Goal: Transaction & Acquisition: Purchase product/service

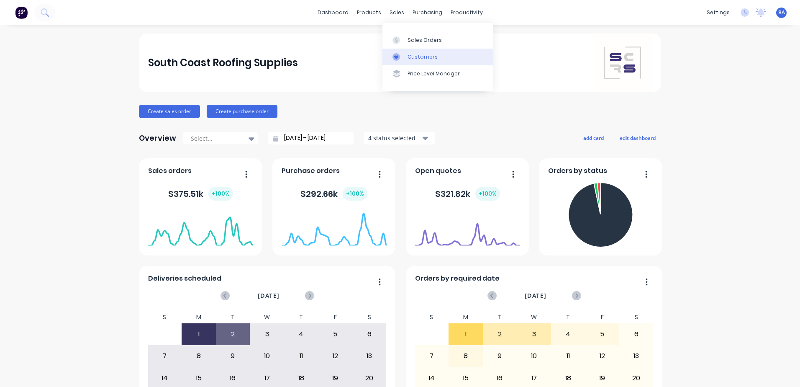
click at [402, 51] on link "Customers" at bounding box center [437, 57] width 111 height 17
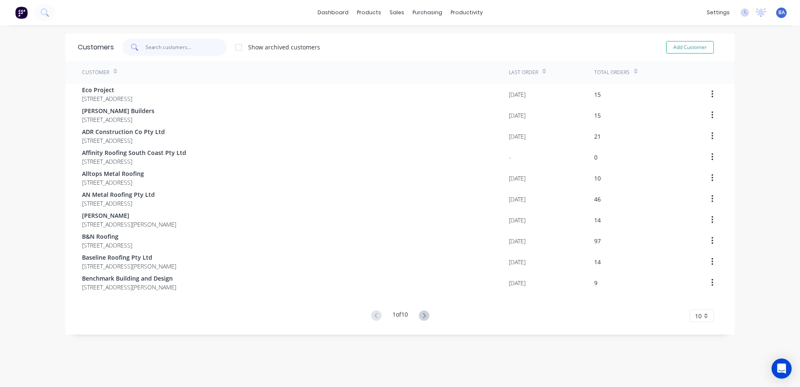
click at [163, 47] on input "text" at bounding box center [187, 47] width 82 height 17
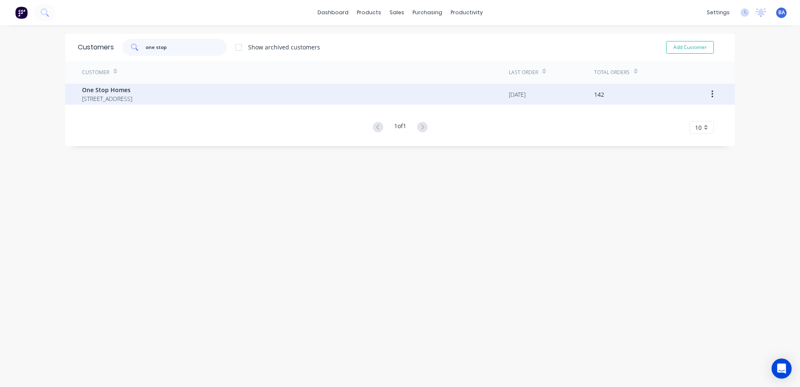
type input "one stop"
click at [132, 92] on span "One Stop Homes" at bounding box center [107, 89] width 50 height 9
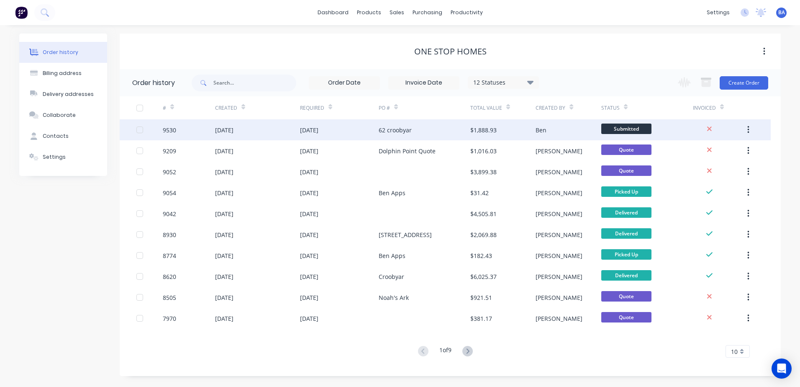
click at [409, 128] on div "62 croobyar" at bounding box center [395, 130] width 33 height 9
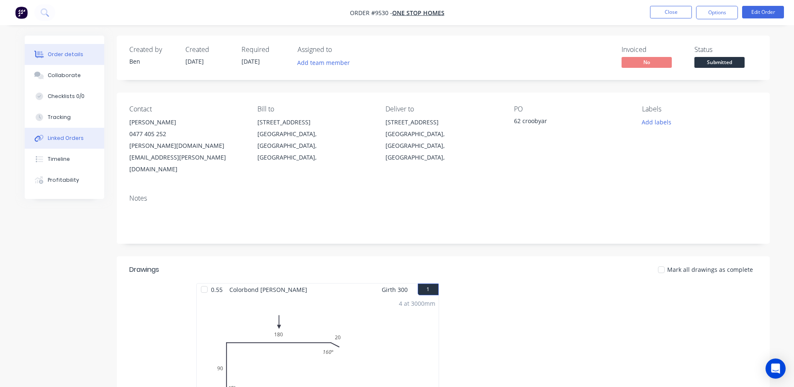
click at [71, 138] on div "Linked Orders" at bounding box center [66, 138] width 36 height 8
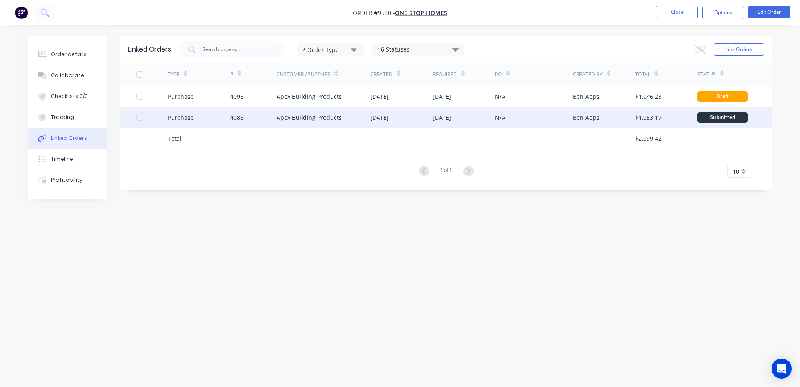
click at [538, 115] on div "N/A" at bounding box center [534, 117] width 78 height 21
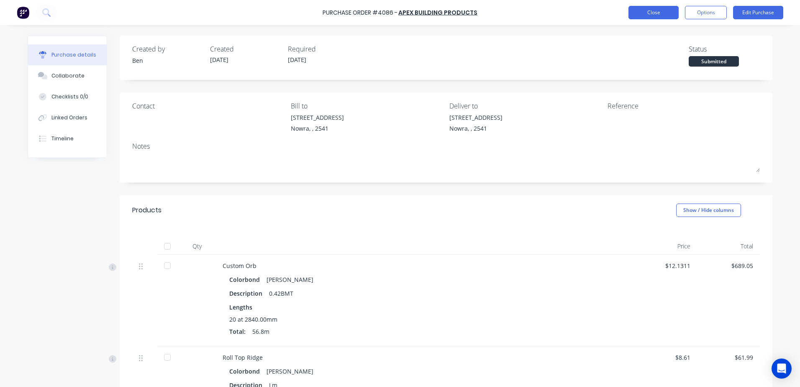
click at [653, 12] on button "Close" at bounding box center [653, 12] width 50 height 13
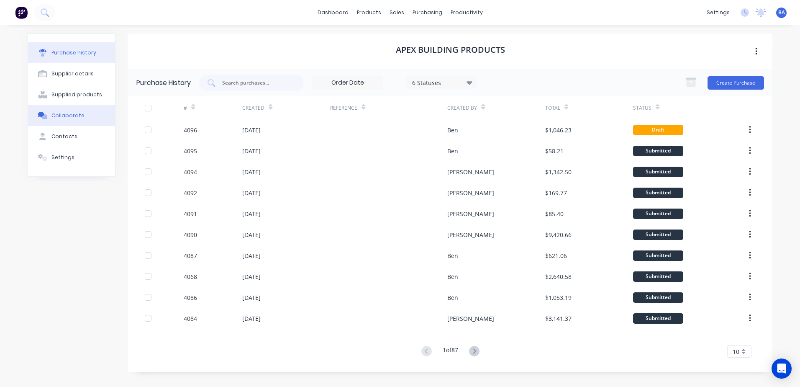
click at [69, 115] on div "Collaborate" at bounding box center [67, 116] width 33 height 8
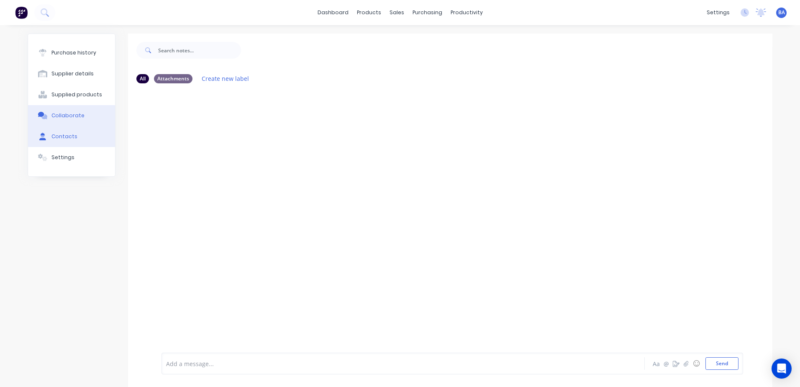
click at [72, 137] on button "Contacts" at bounding box center [71, 136] width 87 height 21
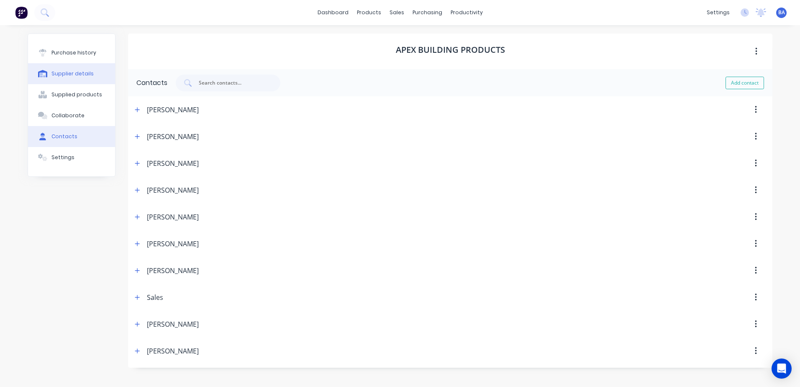
click at [79, 73] on div "Supplier details" at bounding box center [72, 74] width 42 height 8
select select "AU"
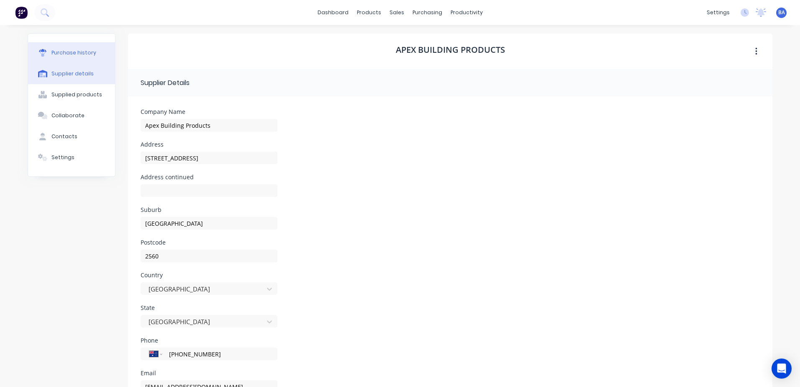
click at [79, 53] on div "Purchase history" at bounding box center [73, 53] width 45 height 8
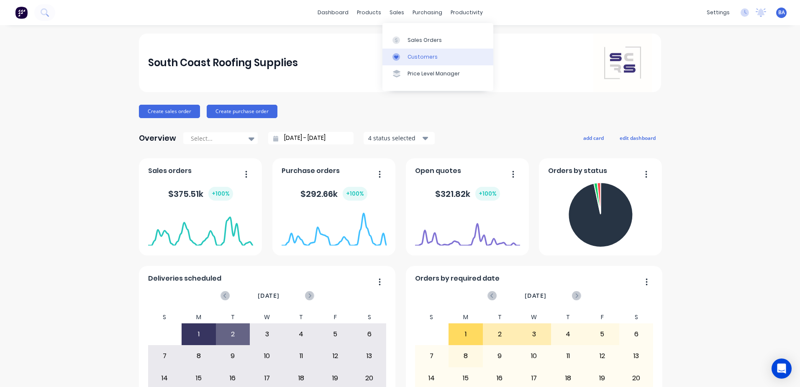
click at [400, 52] on link "Customers" at bounding box center [437, 57] width 111 height 17
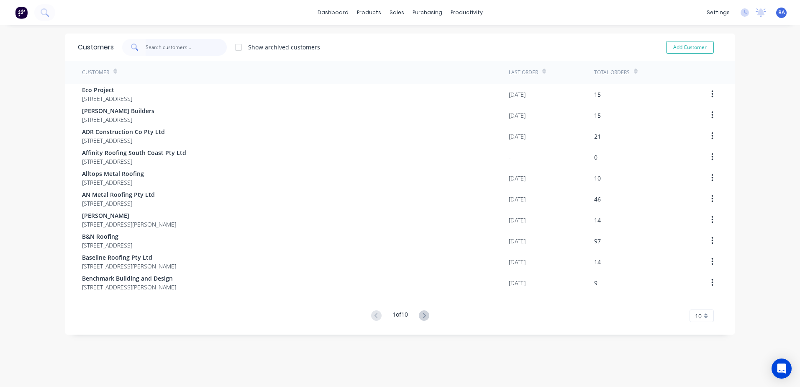
click at [180, 49] on input "text" at bounding box center [187, 47] width 82 height 17
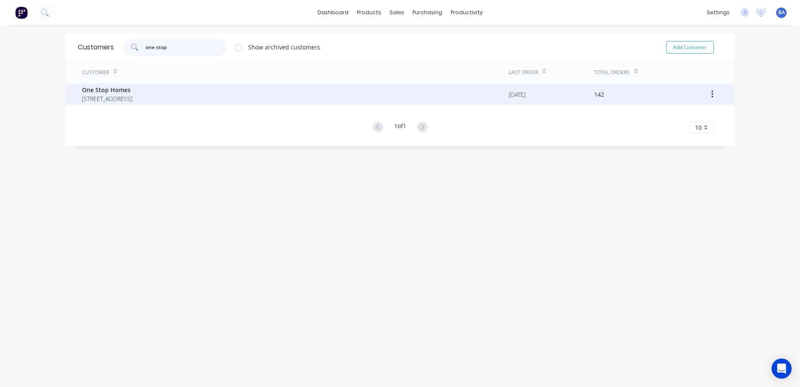
type input "one stop"
click at [132, 90] on span "One Stop Homes" at bounding box center [107, 89] width 50 height 9
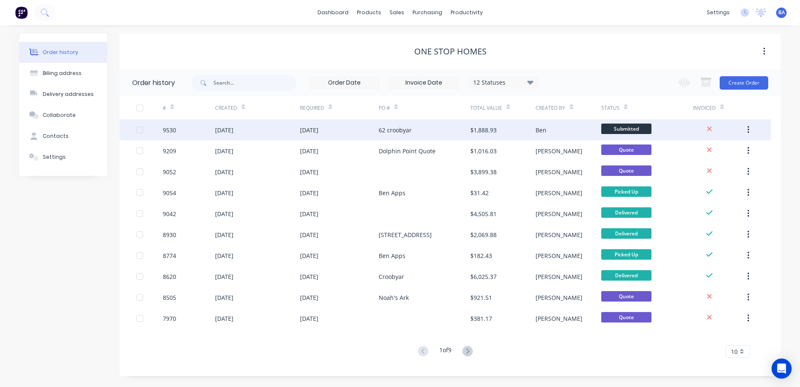
click at [417, 130] on div "62 croobyar" at bounding box center [425, 129] width 92 height 21
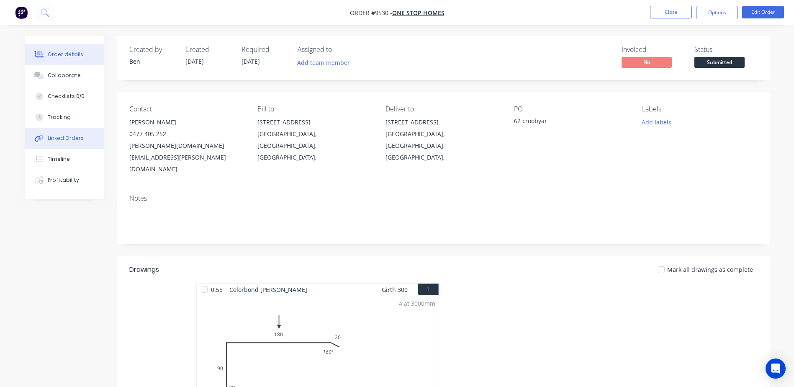
click at [67, 136] on div "Linked Orders" at bounding box center [66, 138] width 36 height 8
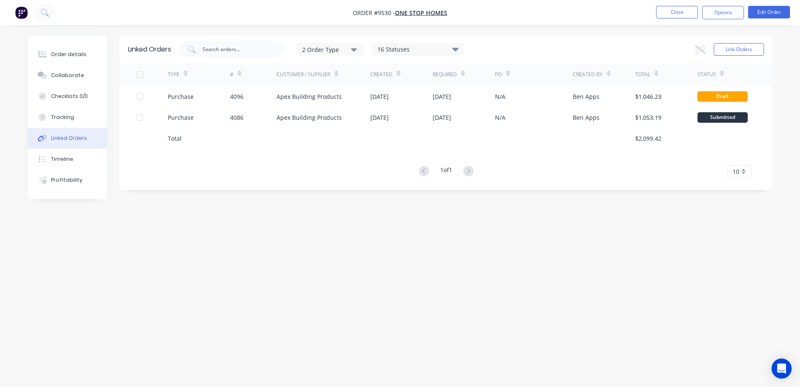
drag, startPoint x: 614, startPoint y: 117, endPoint x: 548, endPoint y: 142, distance: 71.2
click at [548, 142] on div at bounding box center [534, 138] width 78 height 21
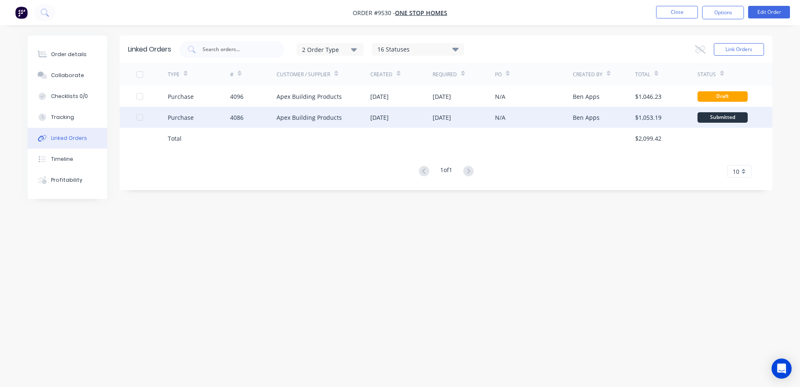
click at [534, 117] on div "N/A" at bounding box center [534, 117] width 78 height 21
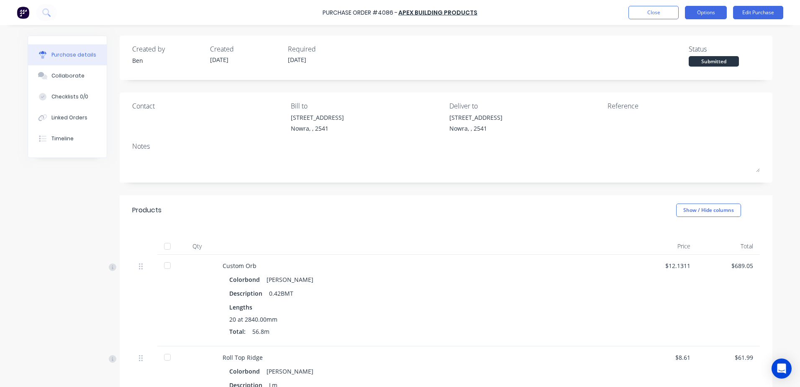
click at [700, 10] on button "Options" at bounding box center [706, 12] width 42 height 13
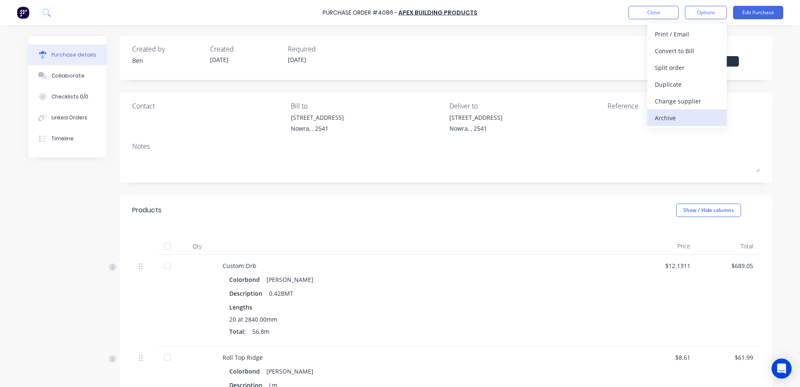
click at [685, 119] on div "Archive" at bounding box center [687, 118] width 64 height 12
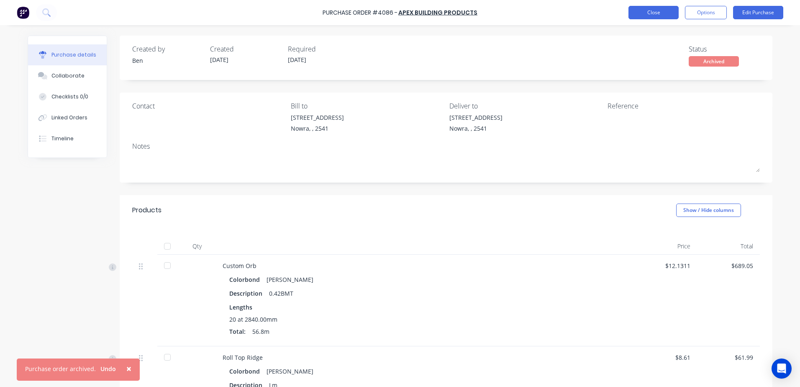
click at [648, 10] on button "Close" at bounding box center [653, 12] width 50 height 13
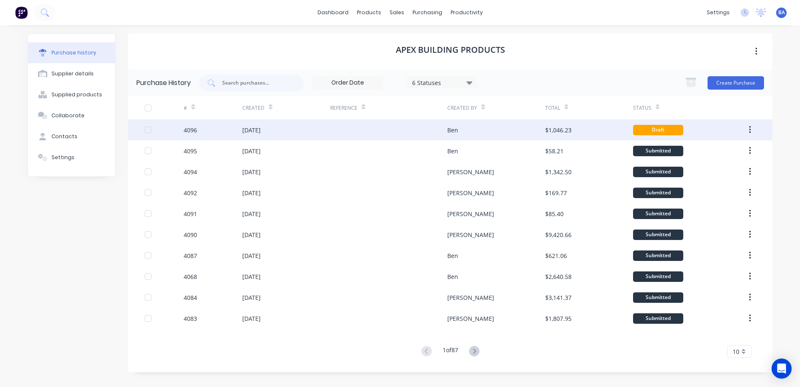
click at [336, 134] on div at bounding box center [388, 129] width 117 height 21
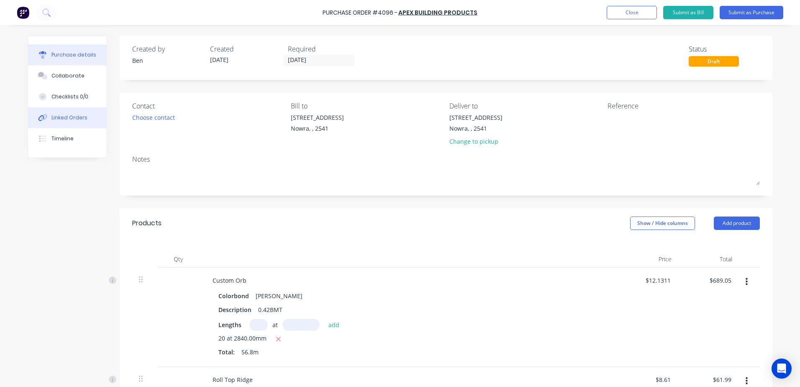
click at [64, 113] on button "Linked Orders" at bounding box center [67, 117] width 79 height 21
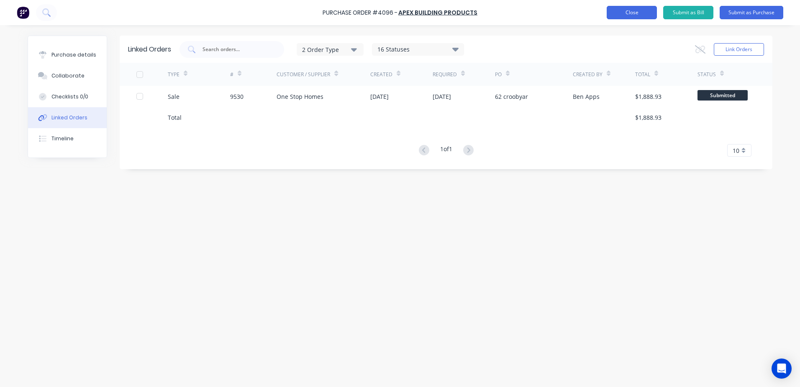
click at [642, 12] on button "Close" at bounding box center [632, 12] width 50 height 13
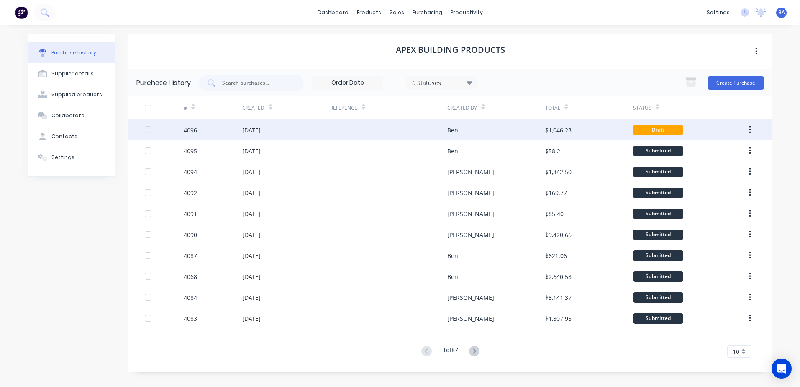
click at [402, 129] on div at bounding box center [388, 129] width 117 height 21
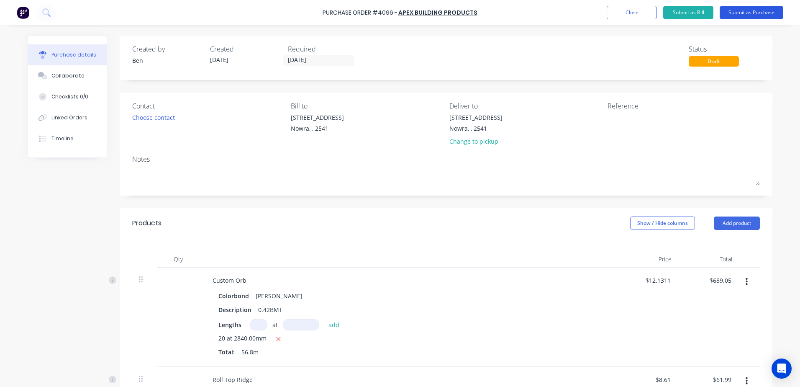
click at [726, 10] on button "Submit as Purchase" at bounding box center [752, 12] width 64 height 13
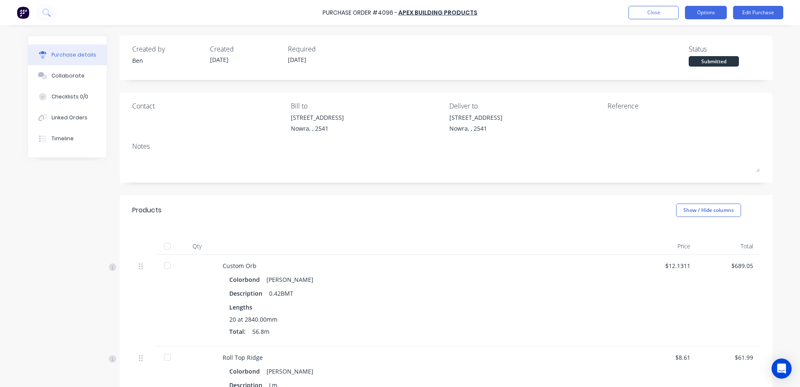
click at [697, 12] on button "Options" at bounding box center [706, 12] width 42 height 13
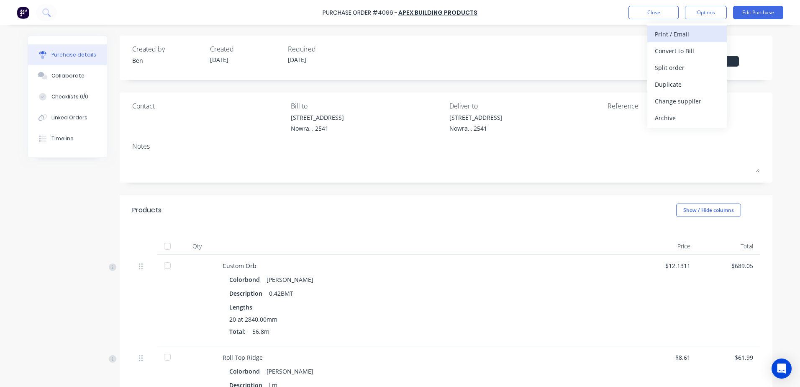
click at [676, 33] on div "Print / Email" at bounding box center [687, 34] width 64 height 12
click at [692, 53] on div "With pricing" at bounding box center [687, 51] width 64 height 12
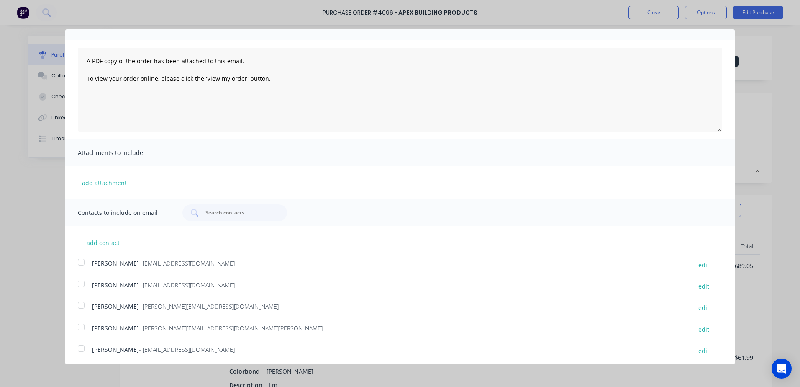
scroll to position [153, 0]
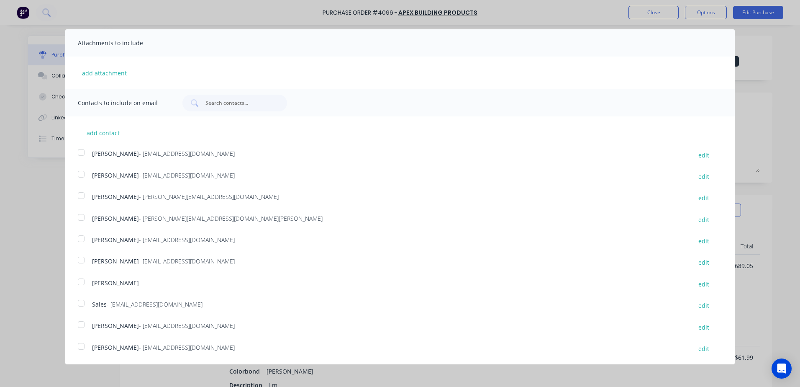
click at [79, 302] on div at bounding box center [81, 303] width 17 height 17
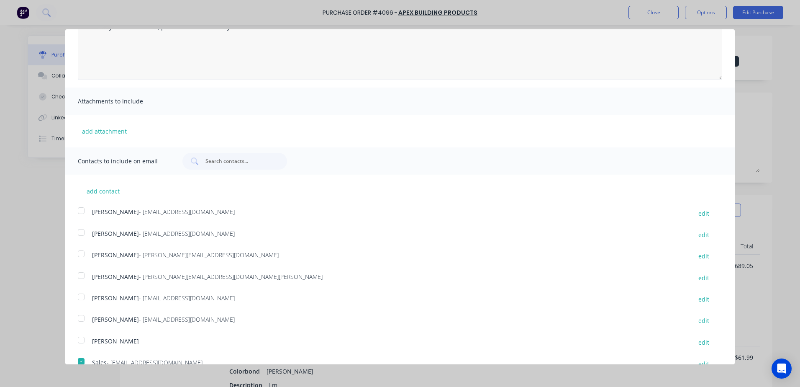
scroll to position [0, 0]
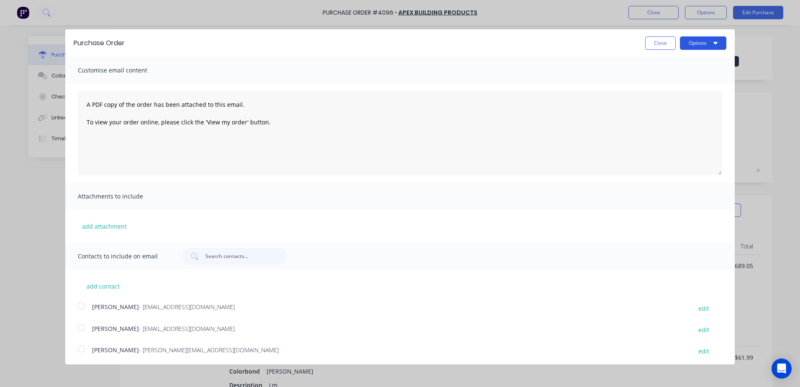
click at [688, 44] on button "Options" at bounding box center [703, 42] width 46 height 13
click at [675, 74] on button "Email" at bounding box center [686, 81] width 79 height 17
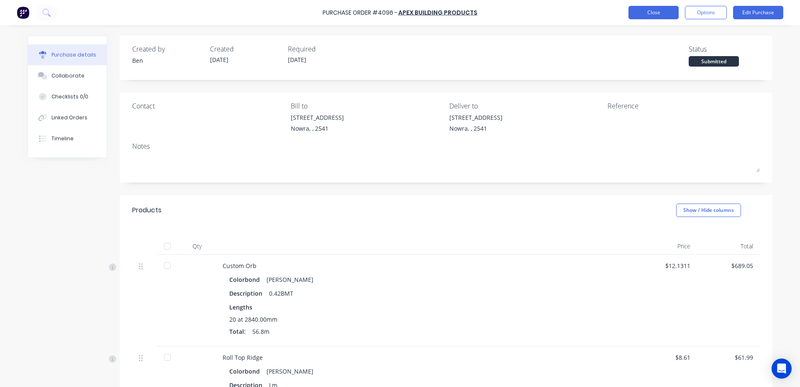
click at [657, 7] on button "Close" at bounding box center [653, 12] width 50 height 13
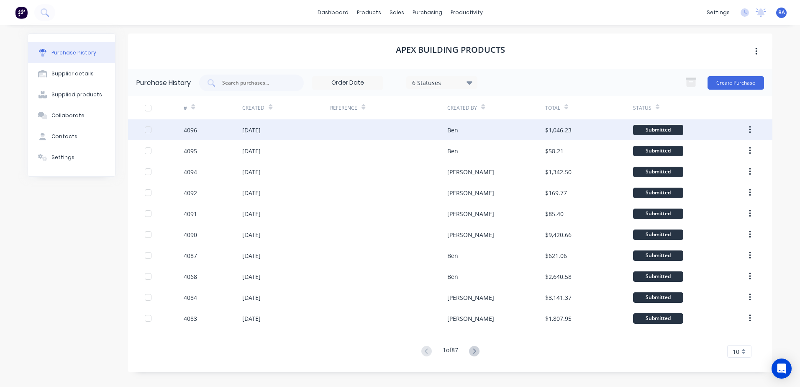
click at [493, 128] on div "Ben" at bounding box center [495, 129] width 97 height 21
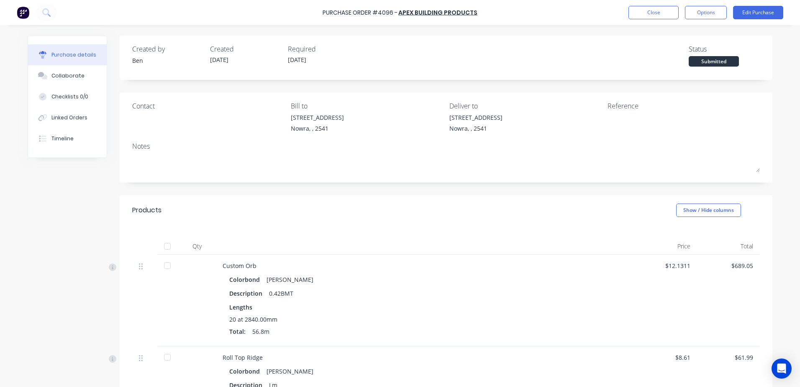
click at [710, 59] on div "Submitted" at bounding box center [714, 61] width 50 height 10
click at [698, 10] on button "Options" at bounding box center [706, 12] width 42 height 13
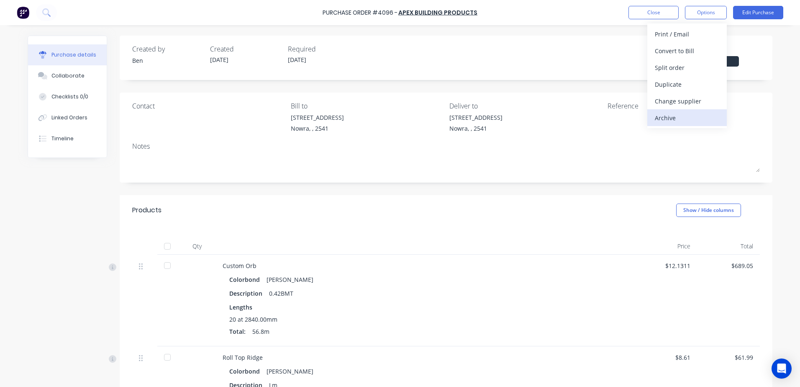
click at [679, 112] on div "Archive" at bounding box center [687, 118] width 64 height 12
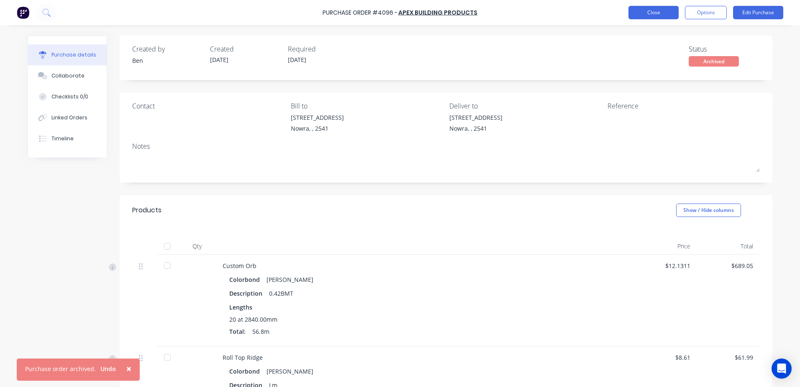
click at [643, 10] on button "Close" at bounding box center [653, 12] width 50 height 13
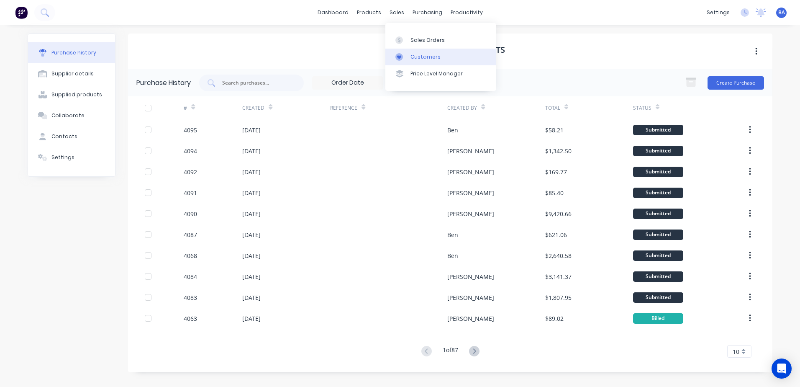
click at [405, 58] on div at bounding box center [401, 57] width 13 height 8
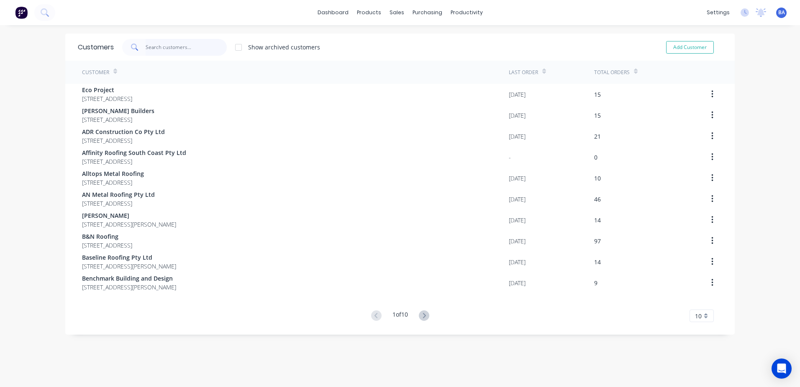
click at [199, 44] on input "text" at bounding box center [187, 47] width 82 height 17
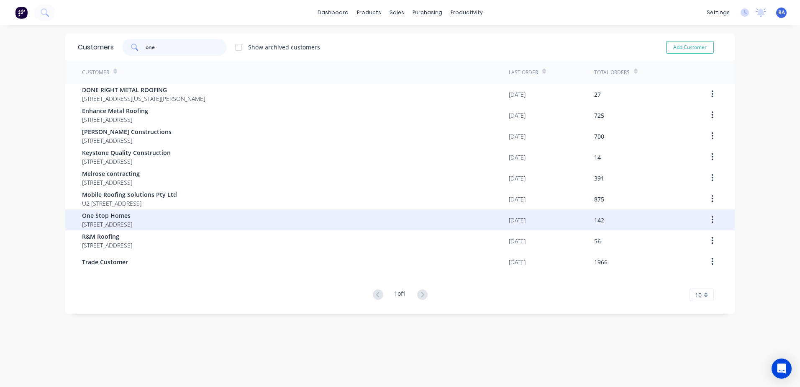
type input "one"
click at [132, 213] on span "One Stop Homes" at bounding box center [107, 215] width 50 height 9
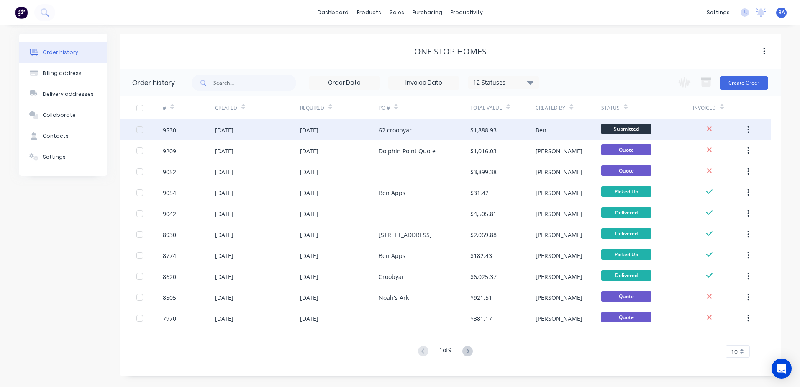
click at [438, 132] on div "62 croobyar" at bounding box center [425, 129] width 92 height 21
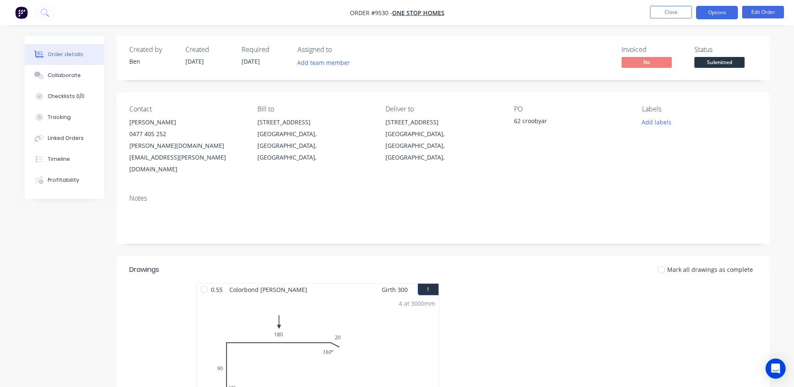
click at [718, 11] on button "Options" at bounding box center [717, 12] width 42 height 13
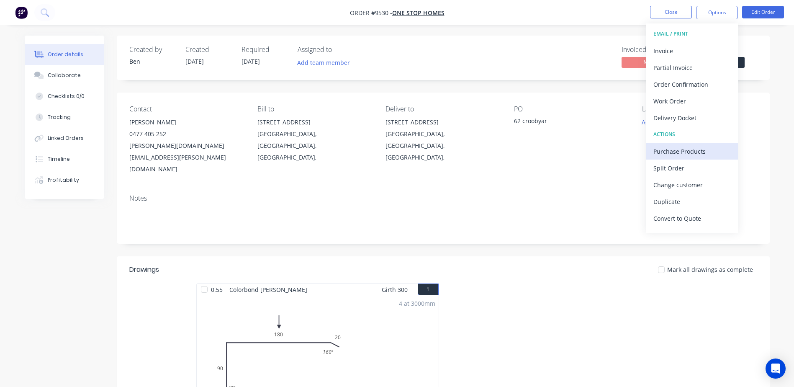
click at [688, 146] on div "Purchase Products" at bounding box center [691, 151] width 77 height 12
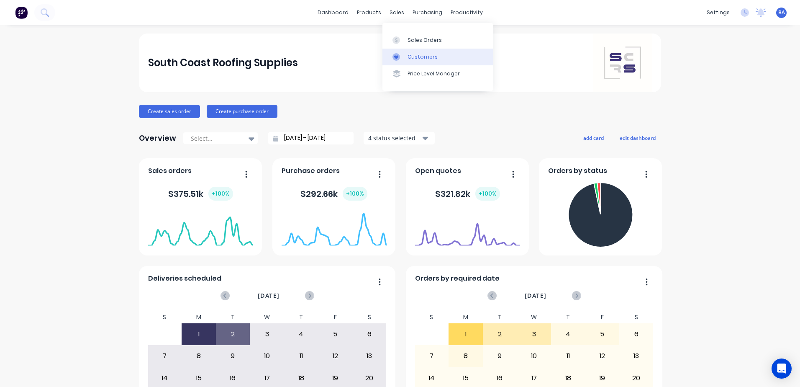
click at [396, 53] on icon at bounding box center [396, 57] width 8 height 8
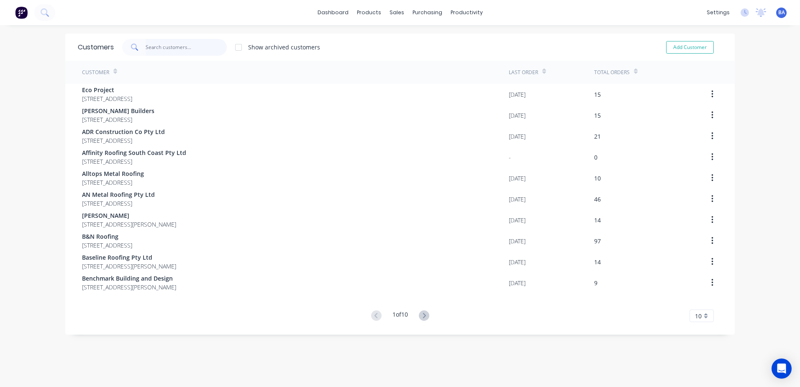
click at [184, 46] on input "text" at bounding box center [187, 47] width 82 height 17
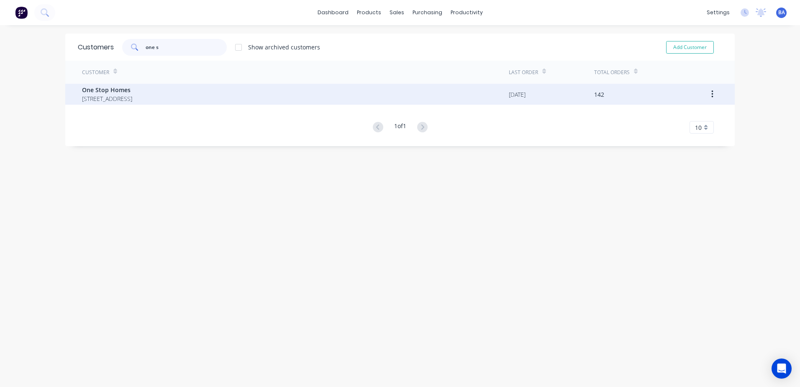
type input "one s"
click at [132, 95] on span "[STREET_ADDRESS]" at bounding box center [107, 98] width 50 height 9
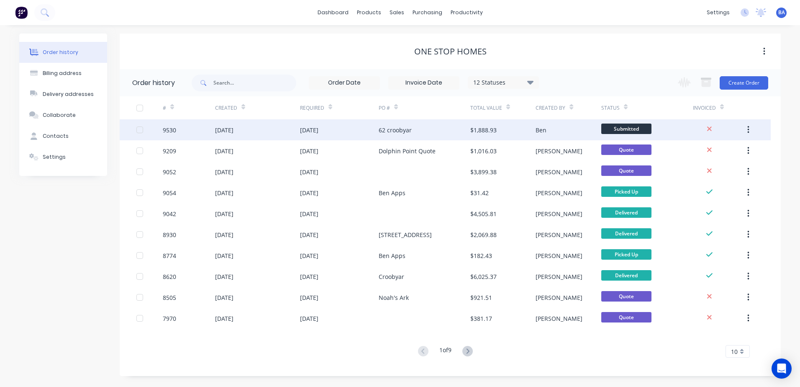
click at [387, 132] on div "62 croobyar" at bounding box center [395, 130] width 33 height 9
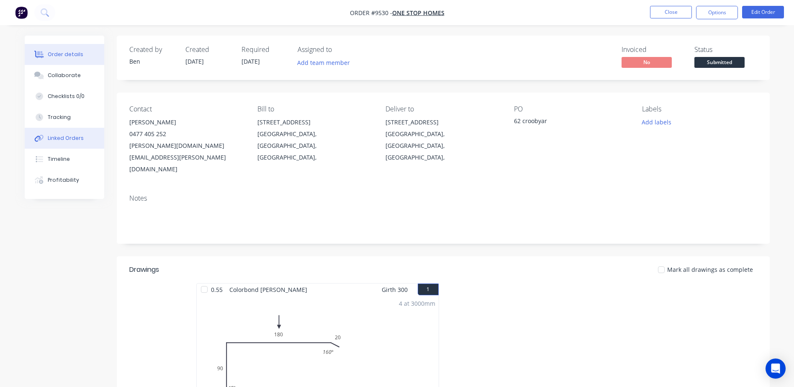
click at [60, 135] on div "Linked Orders" at bounding box center [66, 138] width 36 height 8
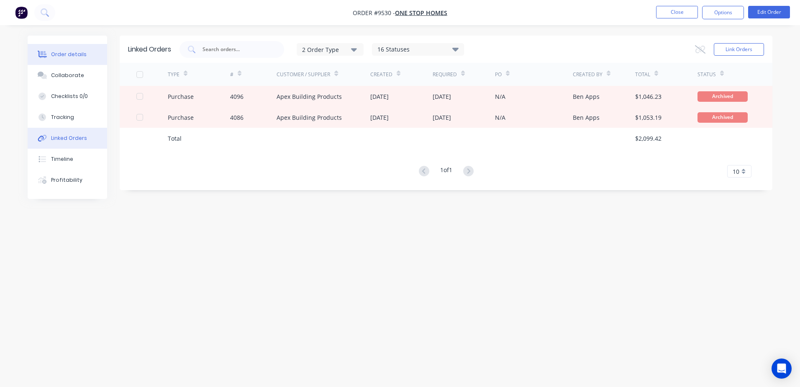
click at [70, 54] on div "Order details" at bounding box center [69, 55] width 36 height 8
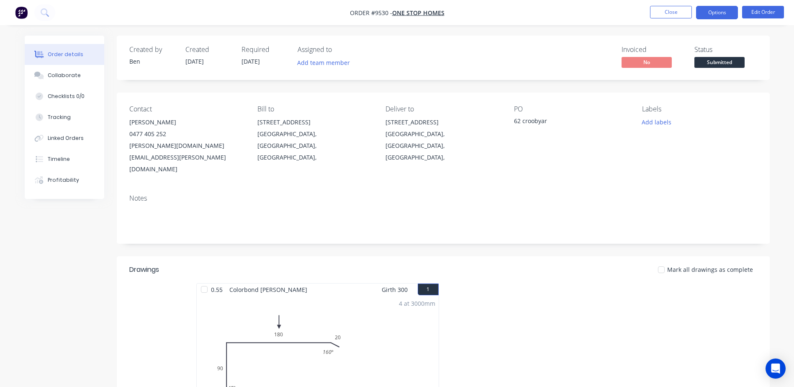
click at [700, 11] on button "Options" at bounding box center [717, 12] width 42 height 13
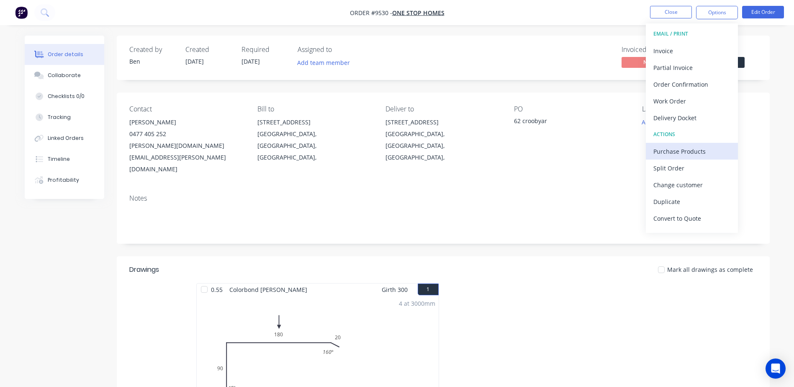
click at [696, 153] on div "Purchase Products" at bounding box center [691, 151] width 77 height 12
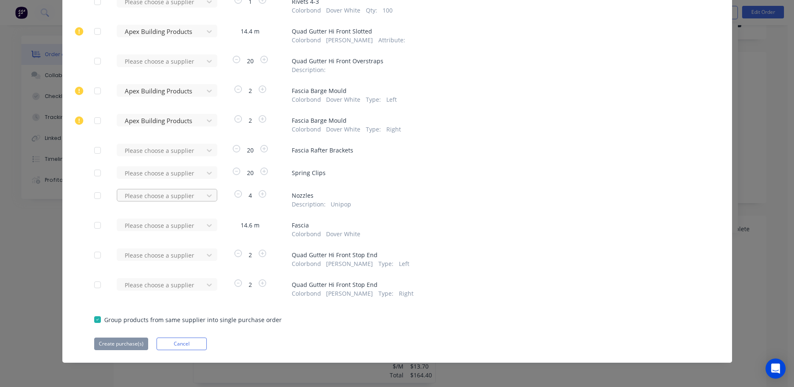
scroll to position [42, 0]
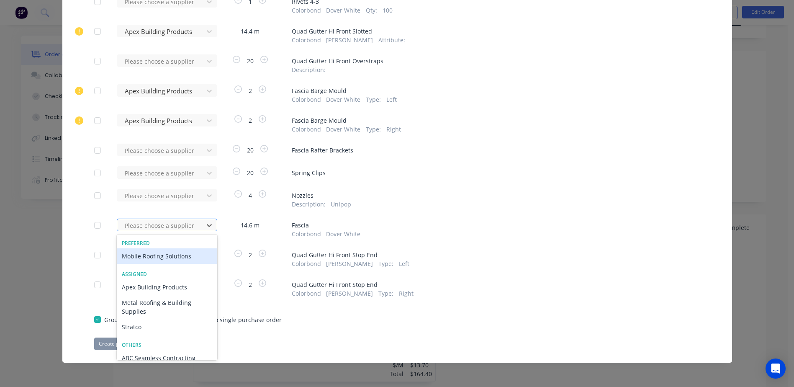
click at [185, 224] on div at bounding box center [161, 225] width 75 height 10
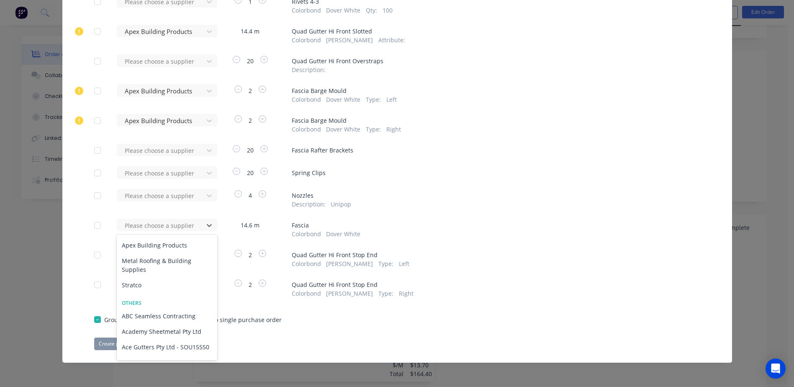
scroll to position [0, 0]
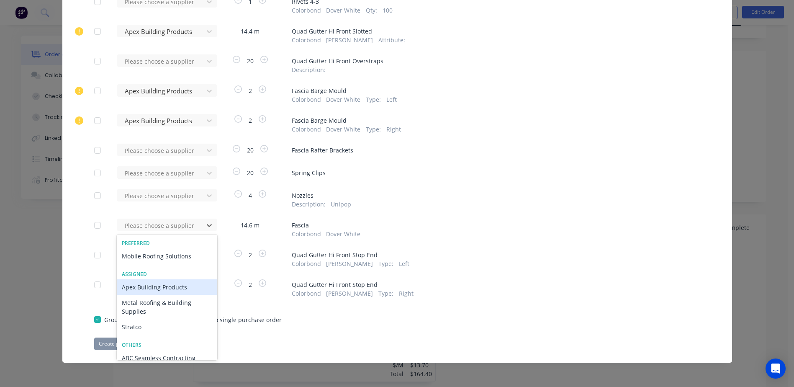
click at [158, 282] on div "Apex Building Products" at bounding box center [167, 286] width 100 height 15
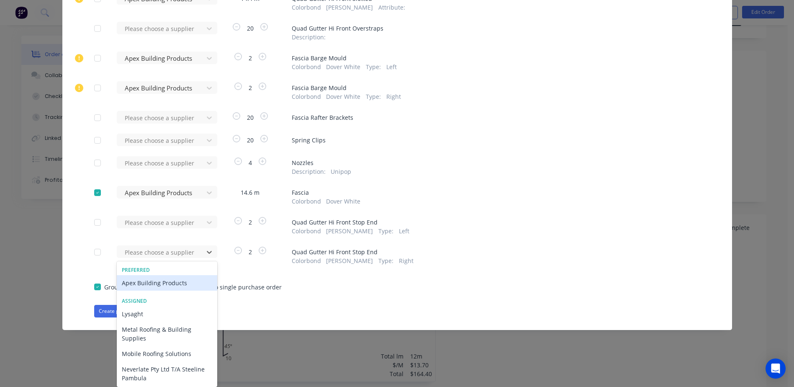
click at [174, 284] on div "Apex Building Products" at bounding box center [167, 282] width 100 height 15
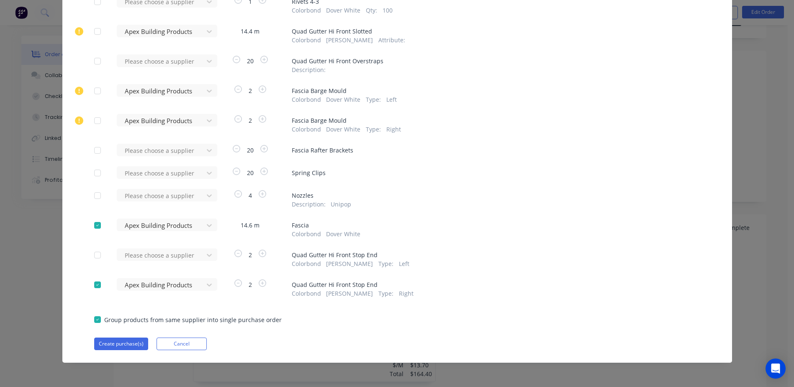
scroll to position [305, 0]
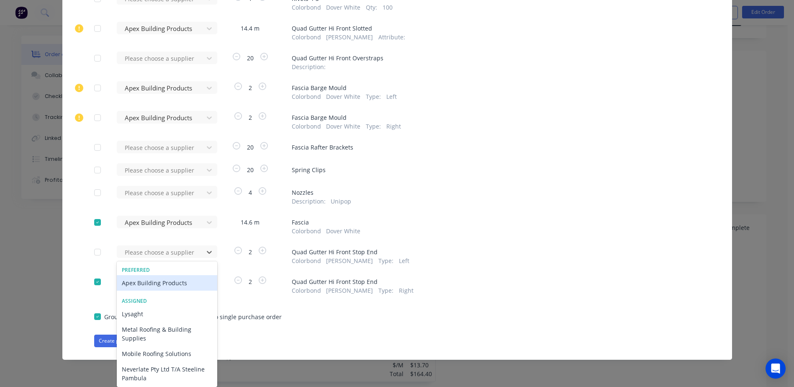
click at [173, 281] on div "Apex Building Products" at bounding box center [167, 282] width 100 height 15
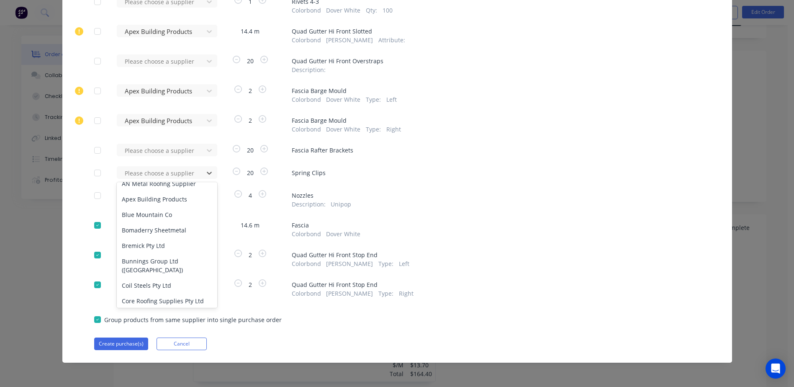
scroll to position [167, 0]
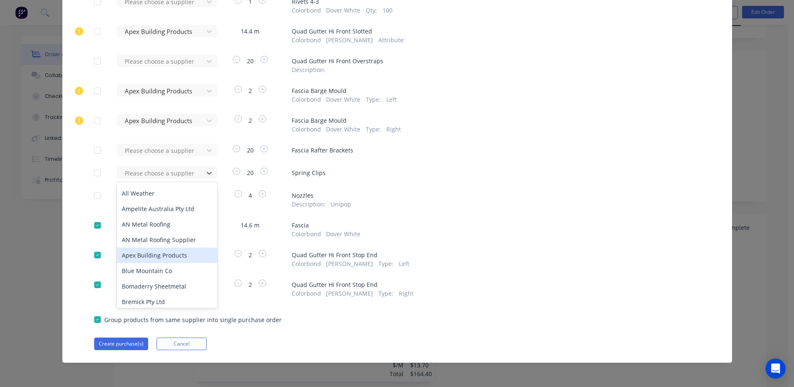
click at [158, 256] on div "Apex Building Products" at bounding box center [167, 254] width 100 height 15
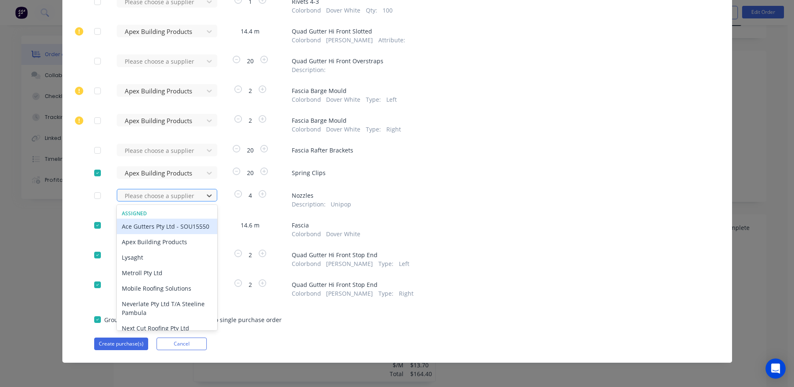
click at [159, 192] on div at bounding box center [161, 195] width 75 height 10
click at [163, 249] on div "Apex Building Products" at bounding box center [167, 241] width 100 height 15
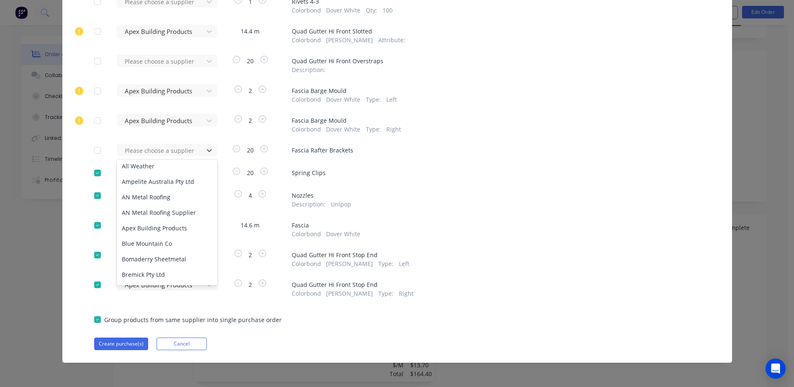
scroll to position [209, 0]
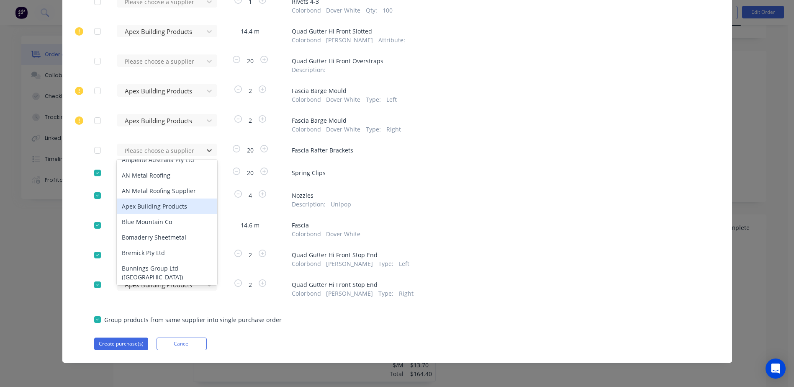
click at [161, 205] on div "Apex Building Products" at bounding box center [167, 205] width 100 height 15
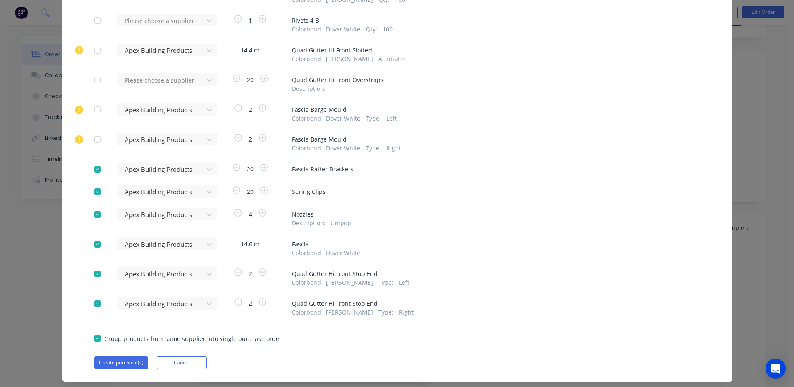
scroll to position [263, 0]
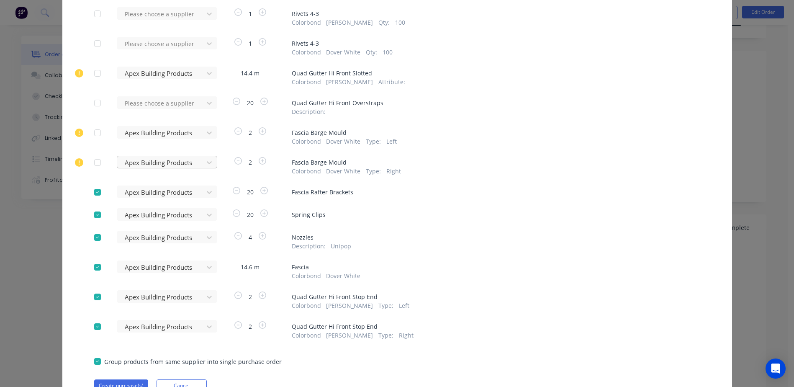
click at [165, 160] on div at bounding box center [161, 162] width 75 height 10
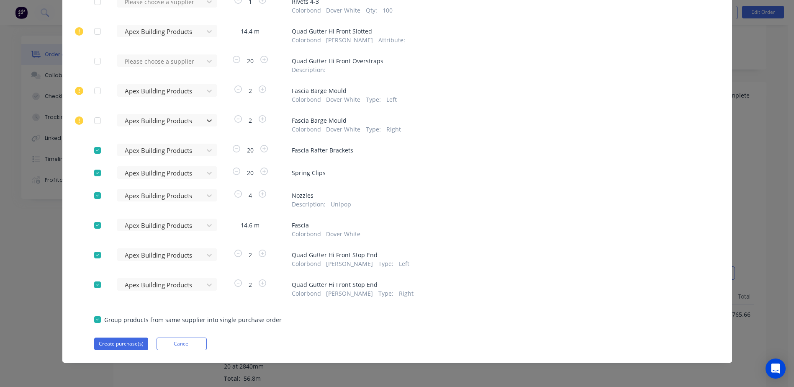
scroll to position [293, 0]
click at [115, 343] on button "Create purchase(s)" at bounding box center [121, 343] width 54 height 13
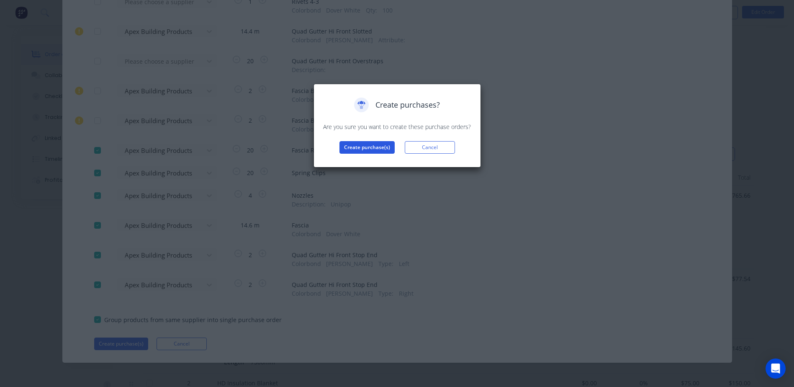
click at [358, 146] on button "Create purchase(s)" at bounding box center [366, 147] width 55 height 13
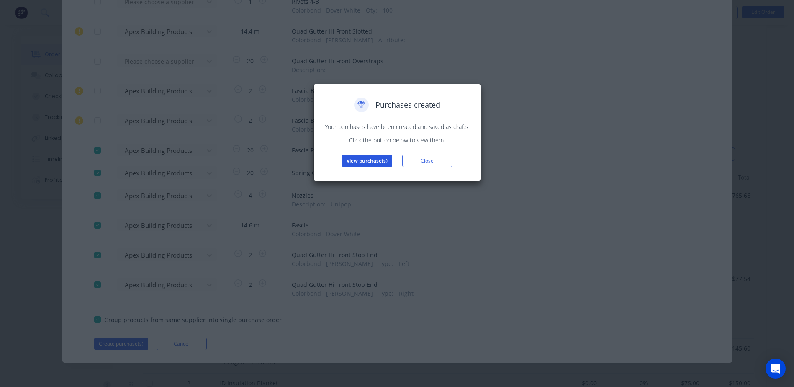
drag, startPoint x: 364, startPoint y: 163, endPoint x: 365, endPoint y: 158, distance: 4.9
click at [365, 158] on button "View purchase(s)" at bounding box center [367, 160] width 50 height 13
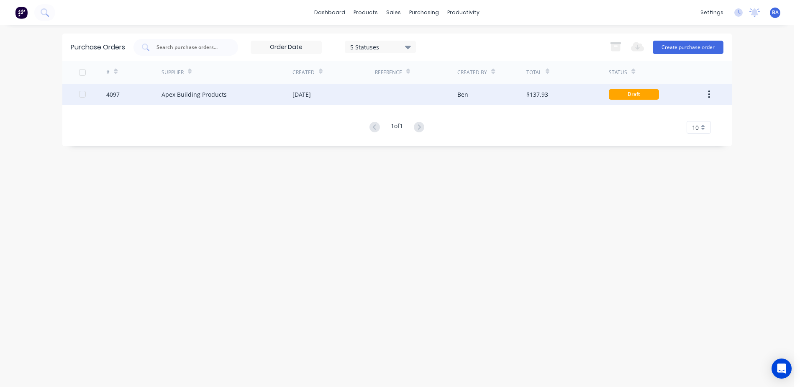
click at [386, 97] on div at bounding box center [416, 94] width 82 height 21
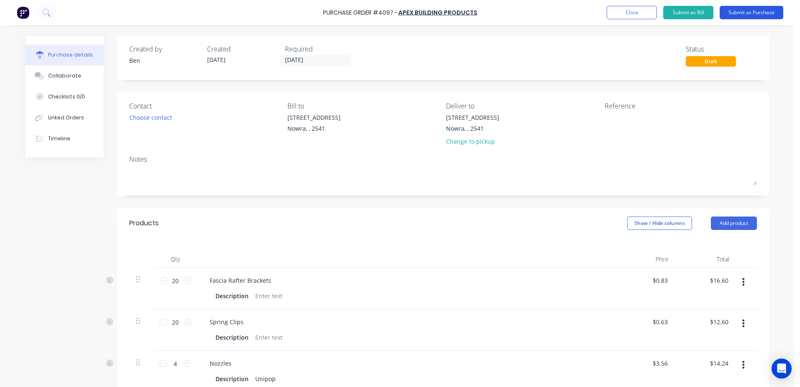
click at [736, 10] on button "Submit as Purchase" at bounding box center [752, 12] width 64 height 13
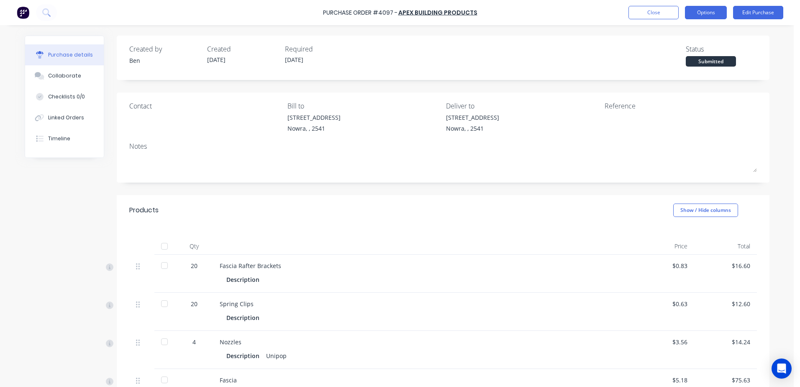
click at [704, 11] on button "Options" at bounding box center [706, 12] width 42 height 13
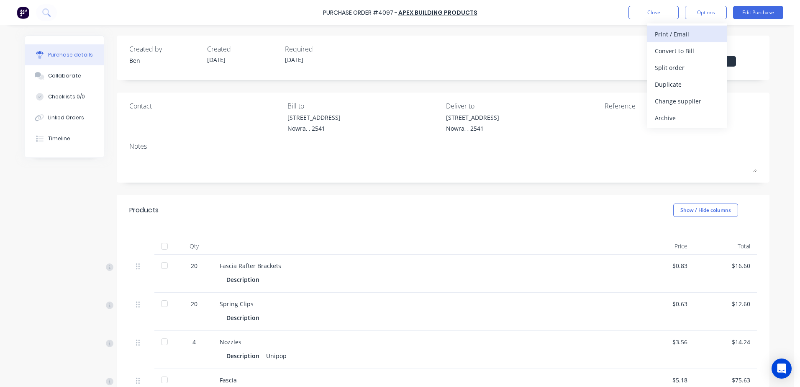
click at [689, 33] on div "Print / Email" at bounding box center [687, 34] width 64 height 12
click at [685, 50] on div "With pricing" at bounding box center [687, 51] width 64 height 12
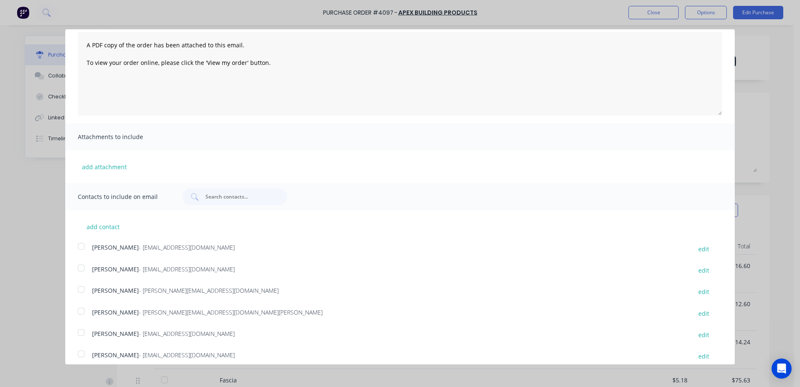
scroll to position [153, 0]
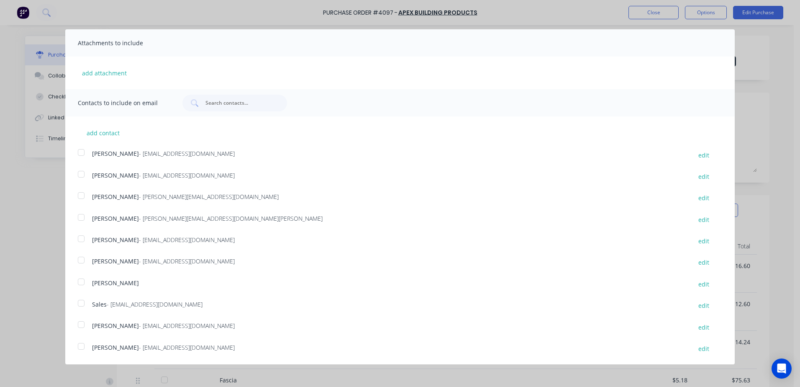
click at [81, 303] on div at bounding box center [81, 303] width 17 height 17
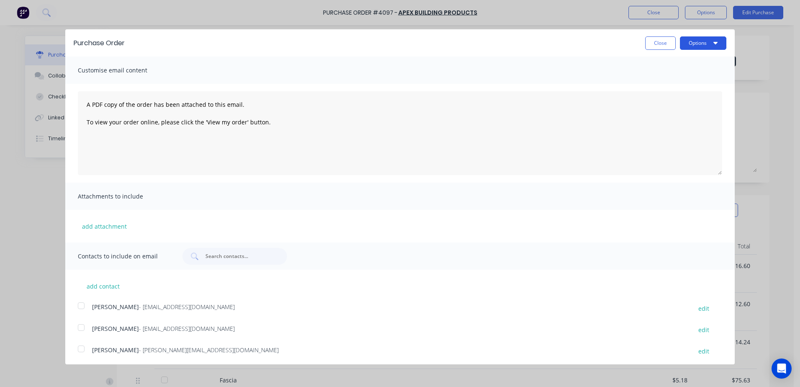
click at [688, 43] on button "Options" at bounding box center [703, 42] width 46 height 13
click at [659, 77] on div "Email" at bounding box center [686, 81] width 64 height 12
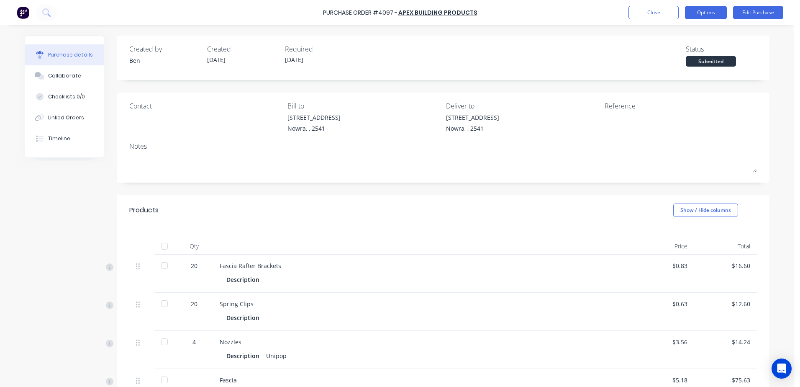
click at [697, 13] on button "Options" at bounding box center [706, 12] width 42 height 13
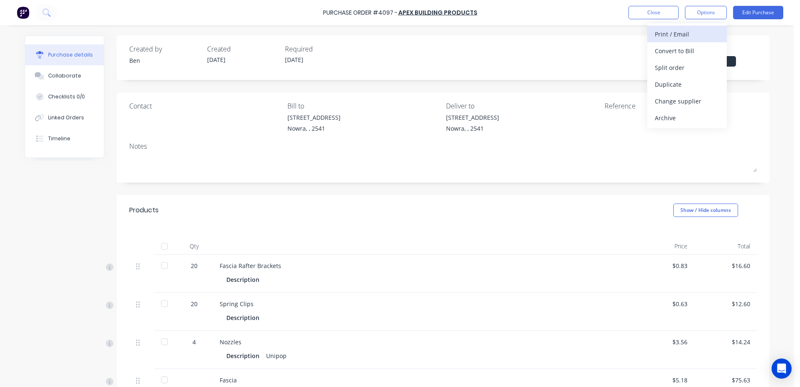
click at [686, 30] on div "Print / Email" at bounding box center [687, 34] width 64 height 12
click at [692, 51] on div "With pricing" at bounding box center [687, 51] width 64 height 12
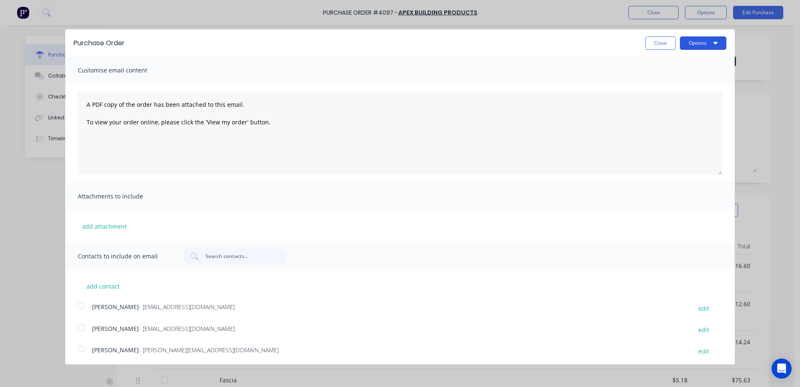
click at [703, 45] on button "Options" at bounding box center [703, 42] width 46 height 13
click at [676, 60] on div "Print" at bounding box center [686, 64] width 64 height 12
click at [649, 41] on button "Close" at bounding box center [660, 42] width 31 height 13
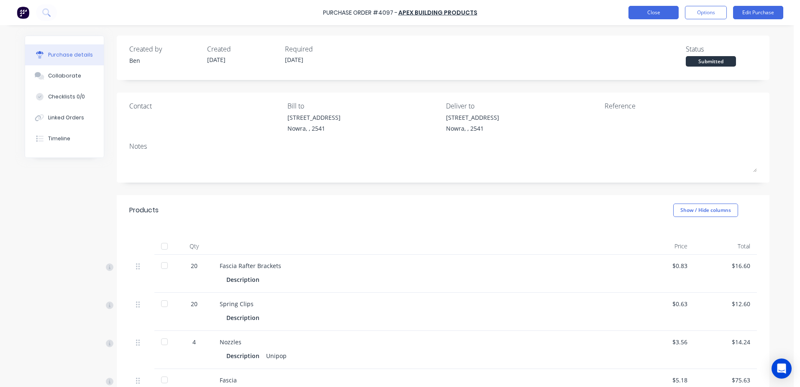
click at [649, 15] on button "Close" at bounding box center [653, 12] width 50 height 13
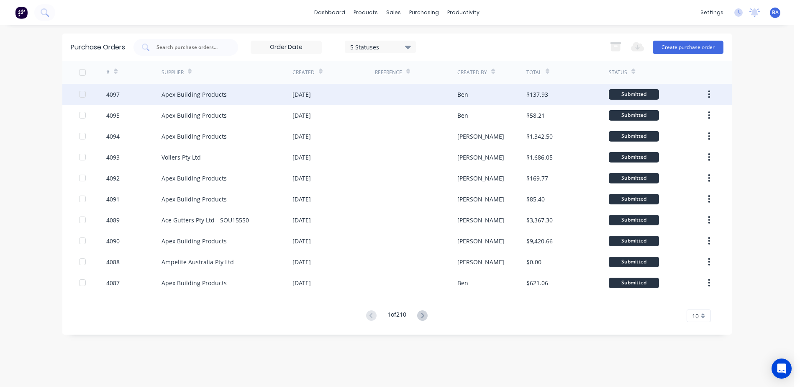
click at [361, 95] on div "[DATE]" at bounding box center [333, 94] width 82 height 21
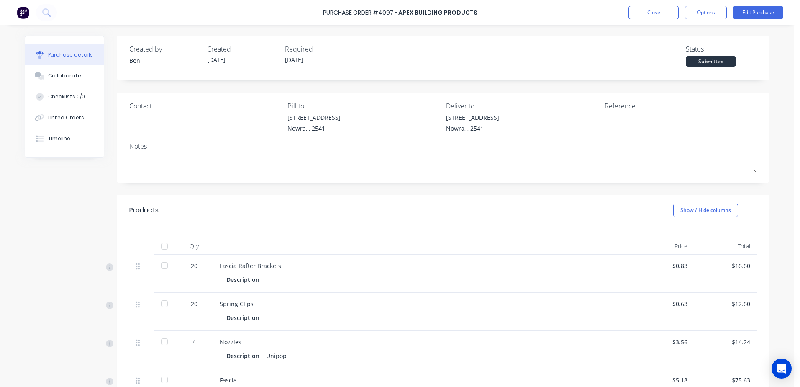
click at [715, 64] on div "Submitted" at bounding box center [711, 61] width 50 height 10
click at [712, 59] on div "Submitted" at bounding box center [711, 61] width 50 height 10
drag, startPoint x: 706, startPoint y: 59, endPoint x: 646, endPoint y: 59, distance: 59.8
click at [646, 59] on div "Created by Ben Created 02/09/25 Required 01/09/25 Status Submitted" at bounding box center [443, 55] width 628 height 23
click at [709, 60] on div "Submitted" at bounding box center [711, 61] width 50 height 10
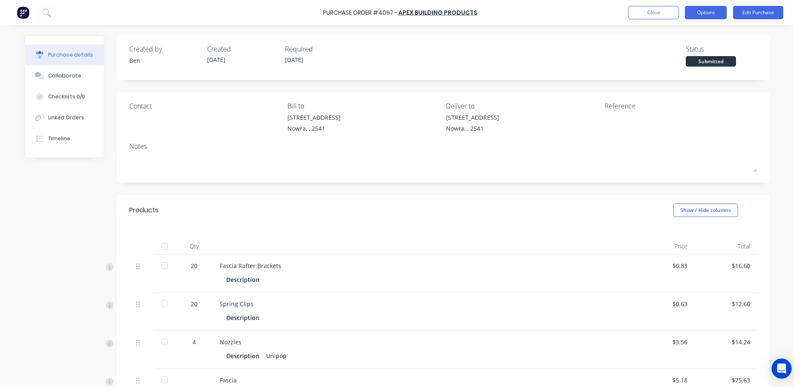
click at [712, 16] on button "Options" at bounding box center [706, 12] width 42 height 13
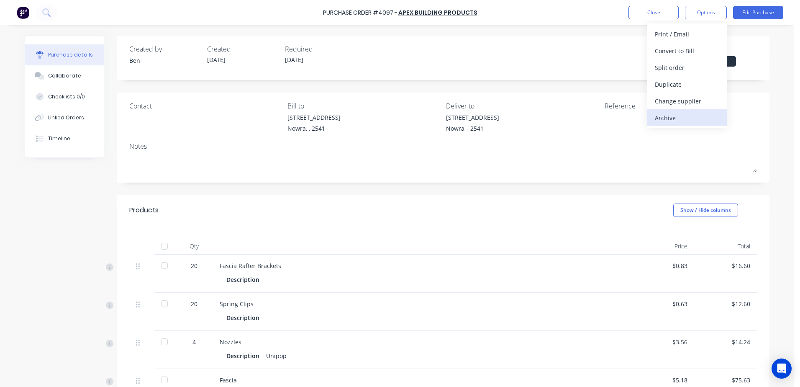
click at [671, 113] on div "Archive" at bounding box center [687, 118] width 64 height 12
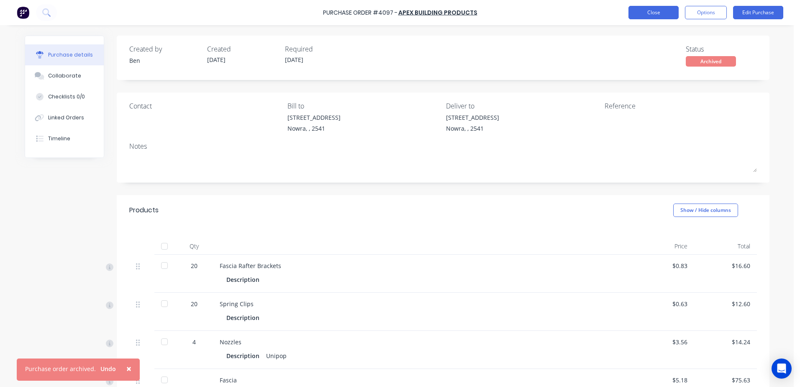
click at [639, 12] on button "Close" at bounding box center [653, 12] width 50 height 13
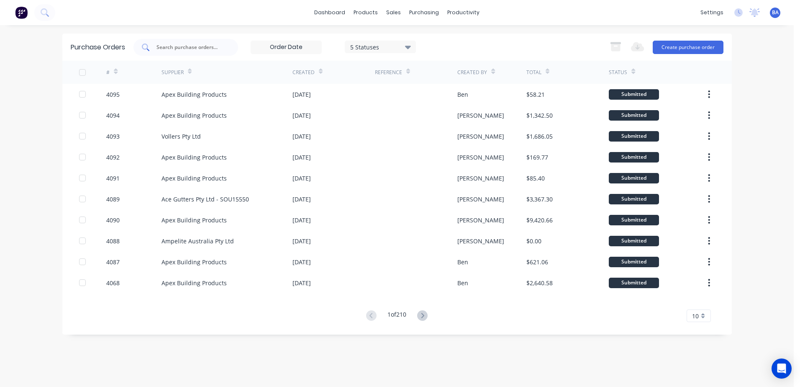
click at [207, 46] on input "text" at bounding box center [190, 47] width 69 height 8
click at [396, 50] on link "Customers" at bounding box center [437, 57] width 111 height 17
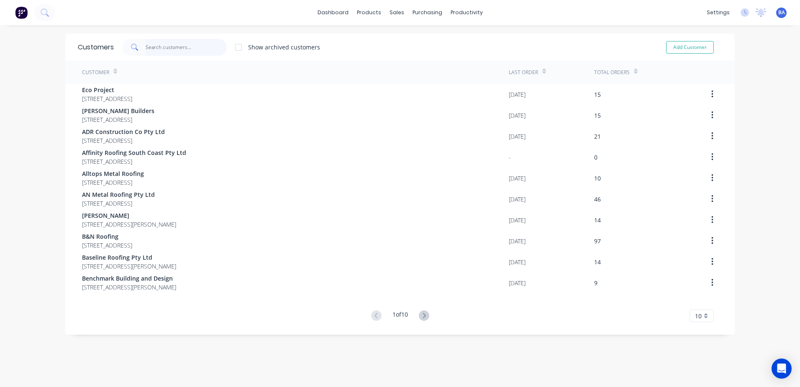
click at [206, 46] on input "text" at bounding box center [187, 47] width 82 height 17
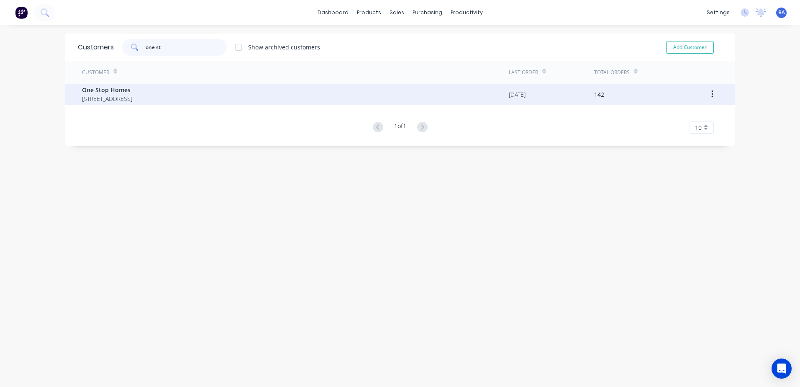
type input "one st"
click at [132, 99] on span "[STREET_ADDRESS]" at bounding box center [107, 98] width 50 height 9
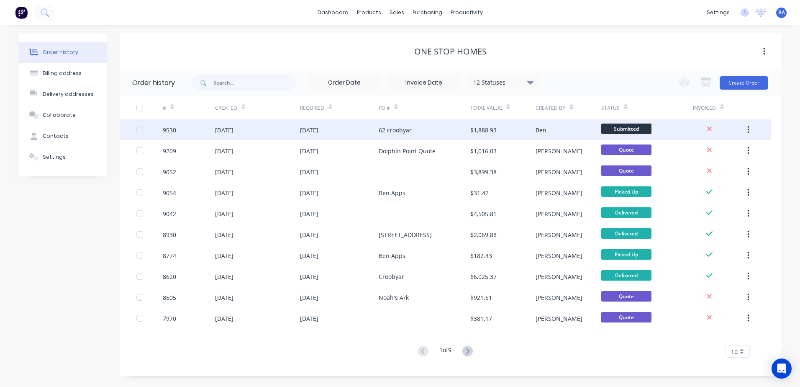
click at [454, 128] on div "62 croobyar" at bounding box center [425, 129] width 92 height 21
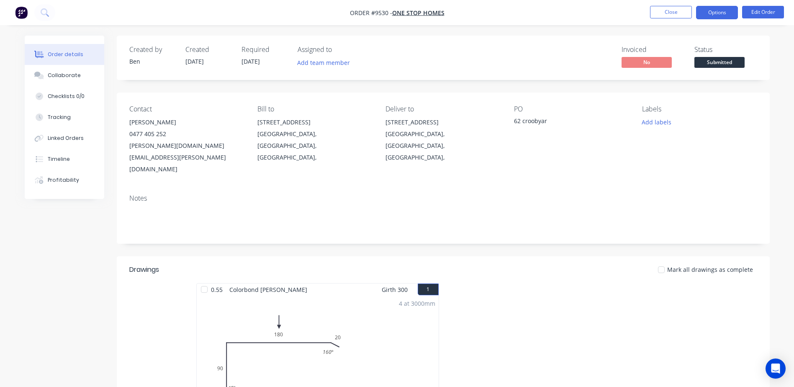
click at [709, 8] on button "Options" at bounding box center [717, 12] width 42 height 13
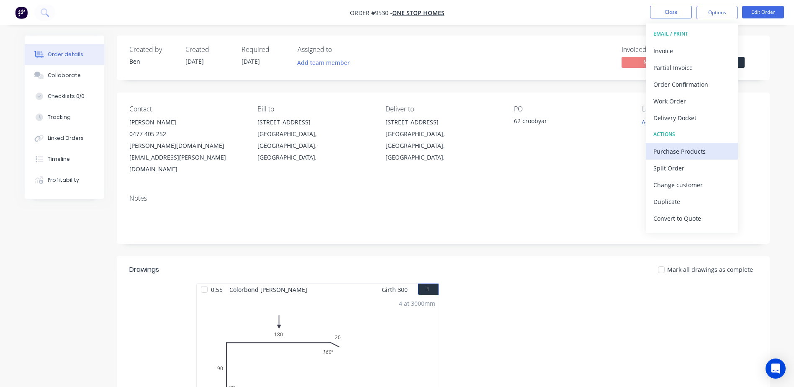
click at [687, 147] on div "Purchase Products" at bounding box center [691, 151] width 77 height 12
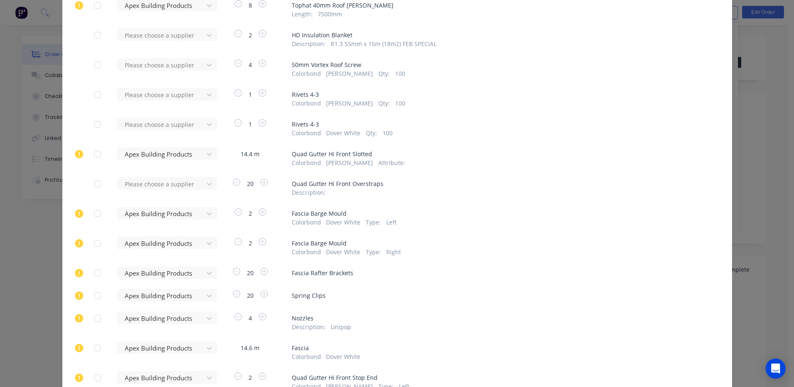
scroll to position [179, 0]
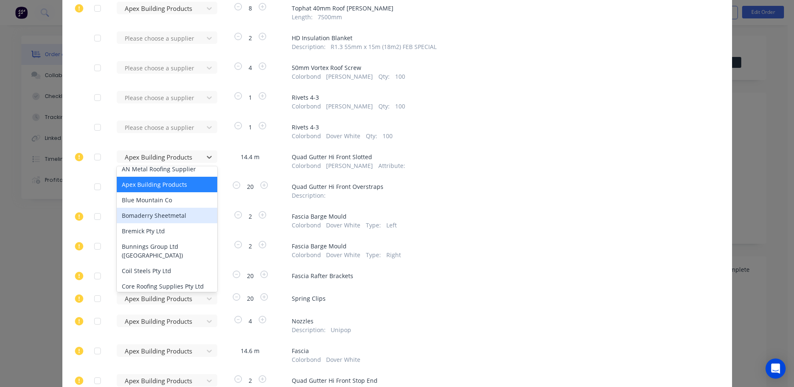
scroll to position [251, 0]
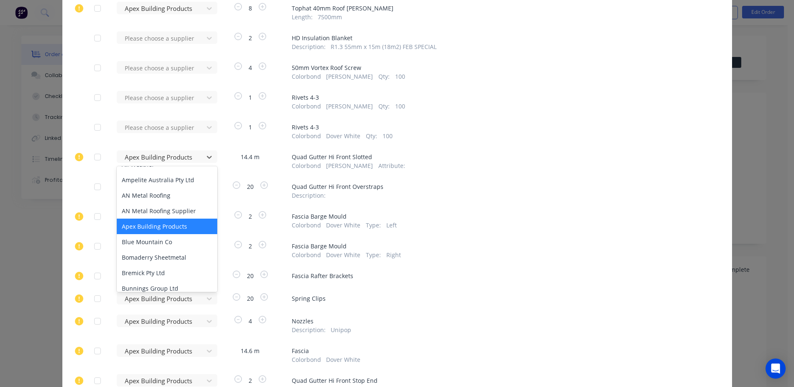
click at [161, 223] on div "Apex Building Products" at bounding box center [167, 225] width 100 height 15
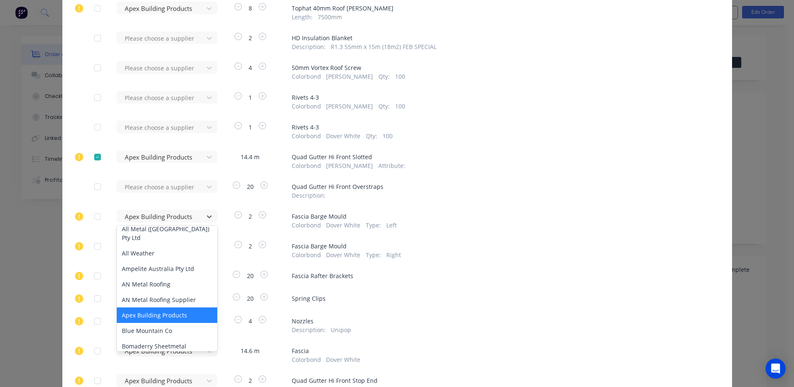
scroll to position [167, 0]
click at [154, 313] on div "Apex Building Products" at bounding box center [167, 313] width 100 height 15
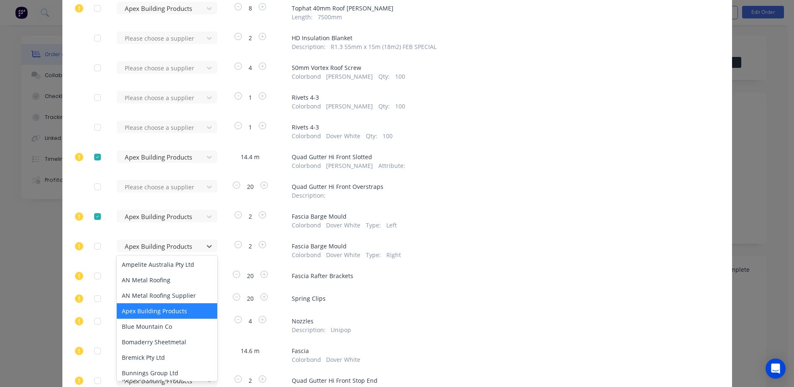
scroll to position [251, 0]
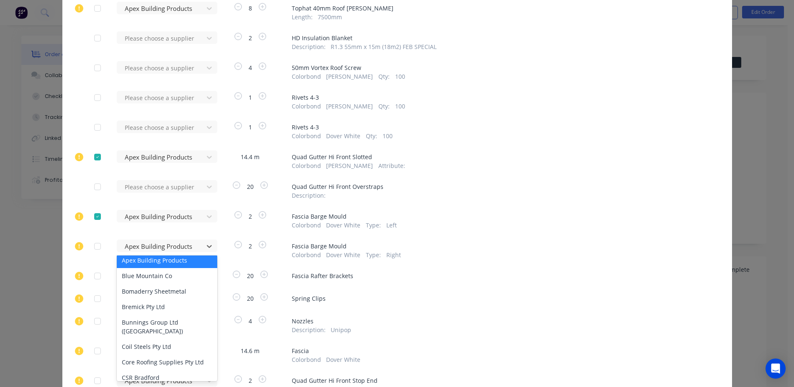
click at [160, 260] on div "Apex Building Products" at bounding box center [167, 259] width 100 height 15
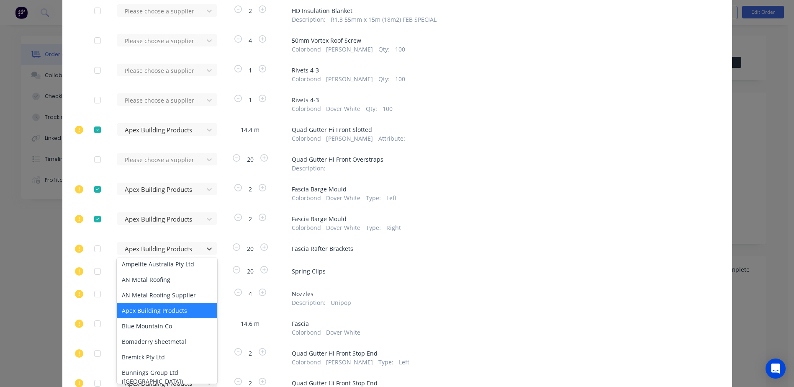
scroll to position [209, 0]
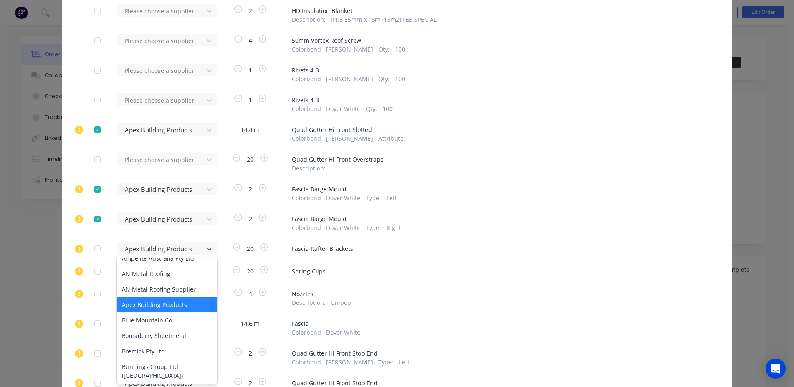
click at [159, 302] on div "Apex Building Products" at bounding box center [167, 304] width 100 height 15
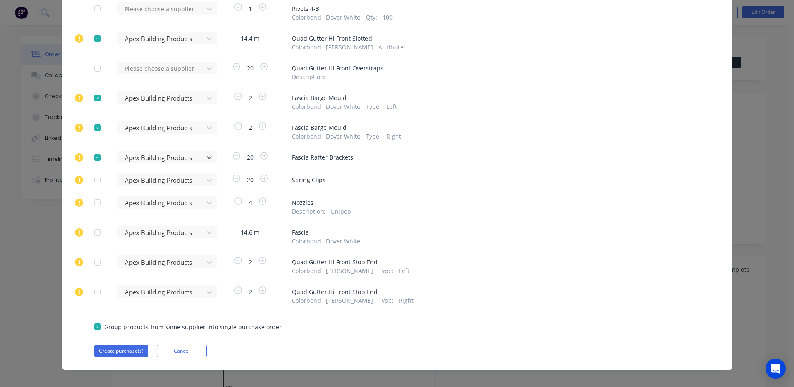
scroll to position [305, 0]
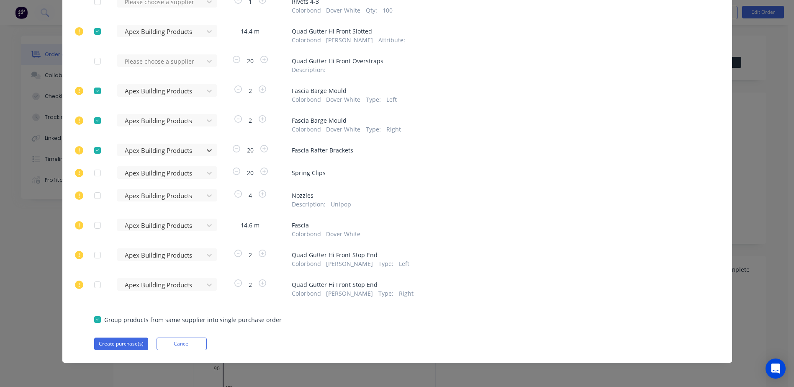
click at [95, 282] on div at bounding box center [97, 284] width 17 height 17
click at [92, 258] on div at bounding box center [97, 254] width 17 height 17
click at [95, 223] on div at bounding box center [97, 225] width 17 height 17
drag, startPoint x: 93, startPoint y: 195, endPoint x: 92, endPoint y: 177, distance: 18.0
click at [92, 191] on div at bounding box center [97, 195] width 17 height 17
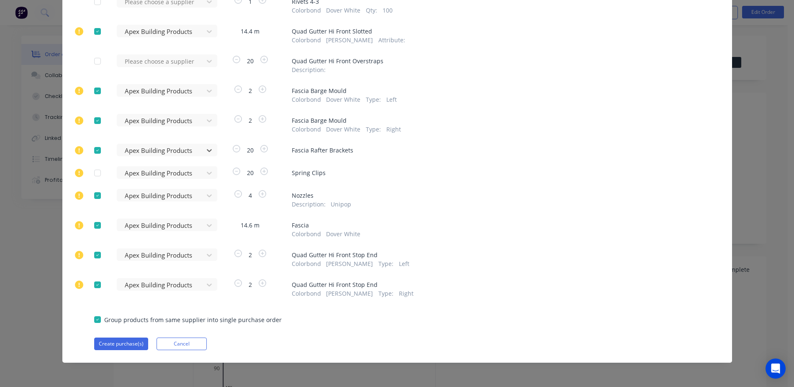
click at [92, 172] on div at bounding box center [97, 172] width 17 height 17
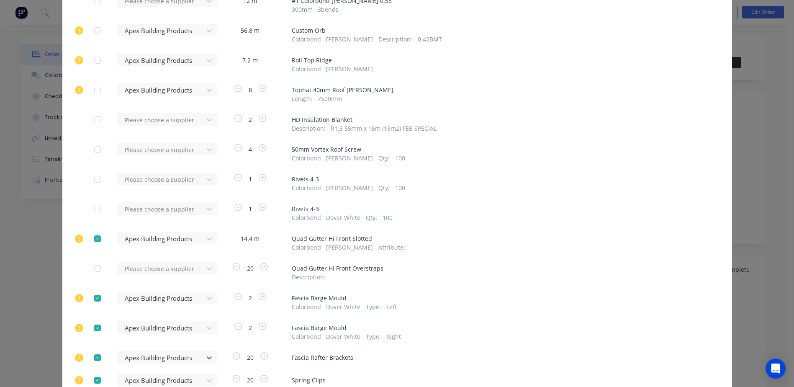
scroll to position [0, 0]
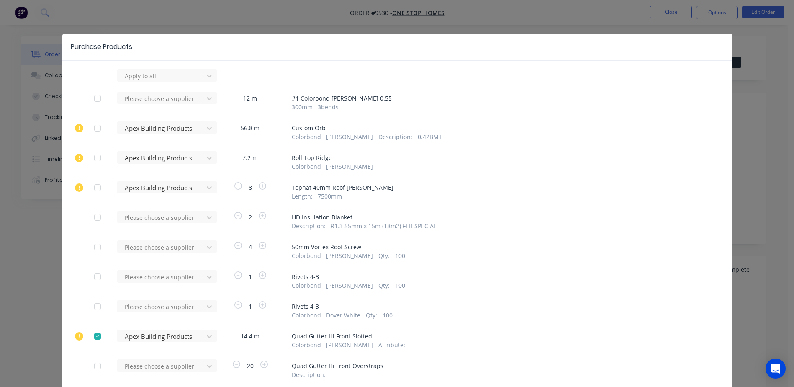
click at [94, 186] on div at bounding box center [97, 187] width 17 height 17
drag, startPoint x: 94, startPoint y: 162, endPoint x: 94, endPoint y: 158, distance: 4.2
click at [94, 161] on div at bounding box center [97, 157] width 17 height 17
click at [94, 123] on div at bounding box center [97, 128] width 17 height 17
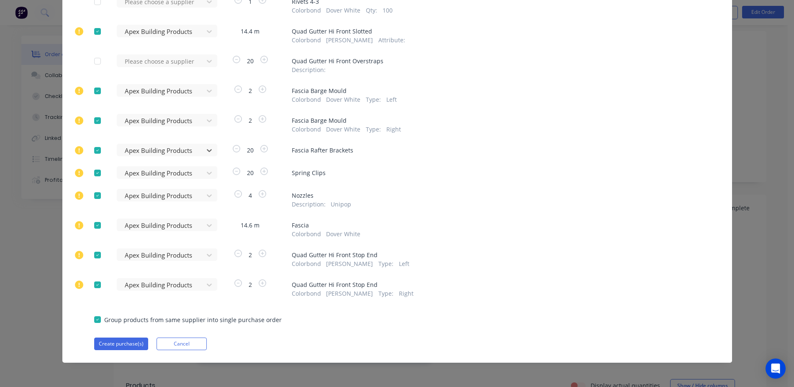
scroll to position [126, 0]
click at [112, 341] on button "Create purchase(s)" at bounding box center [121, 343] width 54 height 13
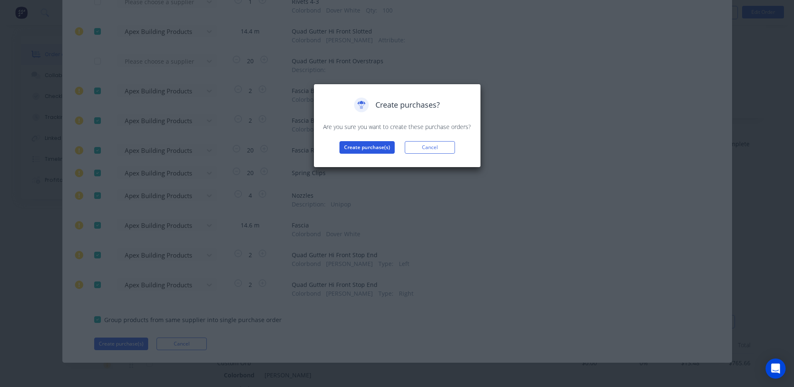
click at [363, 146] on button "Create purchase(s)" at bounding box center [366, 147] width 55 height 13
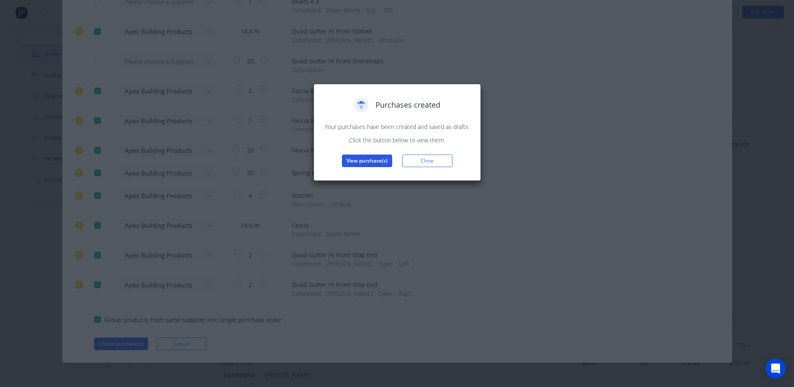
click at [368, 162] on button "View purchase(s)" at bounding box center [367, 160] width 50 height 13
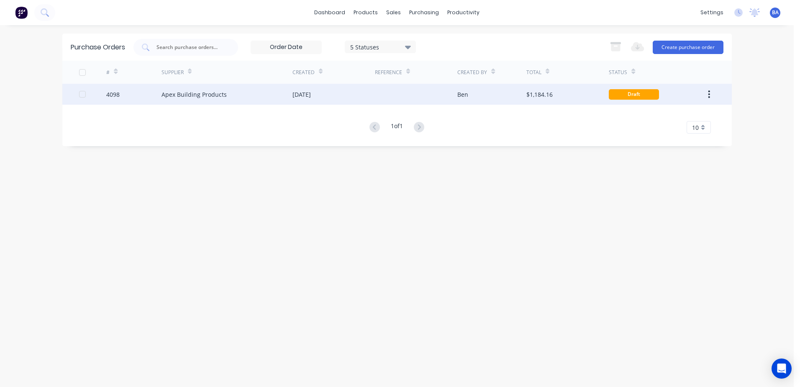
click at [398, 93] on div at bounding box center [416, 94] width 82 height 21
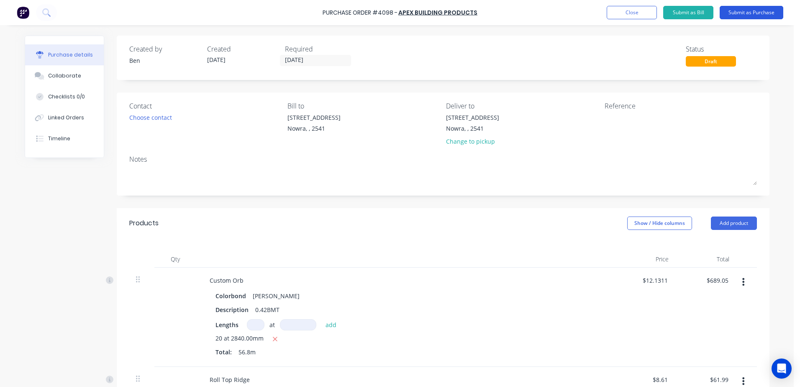
click at [724, 11] on button "Submit as Purchase" at bounding box center [752, 12] width 64 height 13
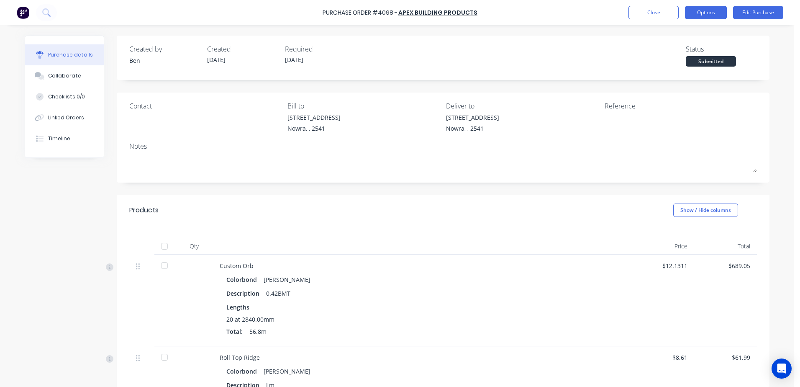
click at [712, 9] on button "Options" at bounding box center [706, 12] width 42 height 13
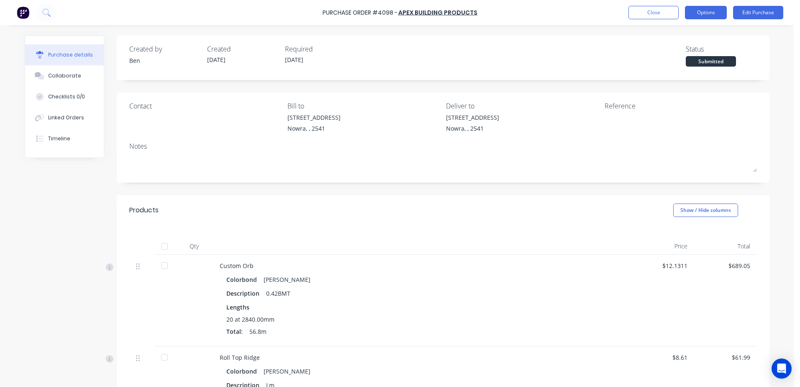
click at [693, 9] on button "Options" at bounding box center [706, 12] width 42 height 13
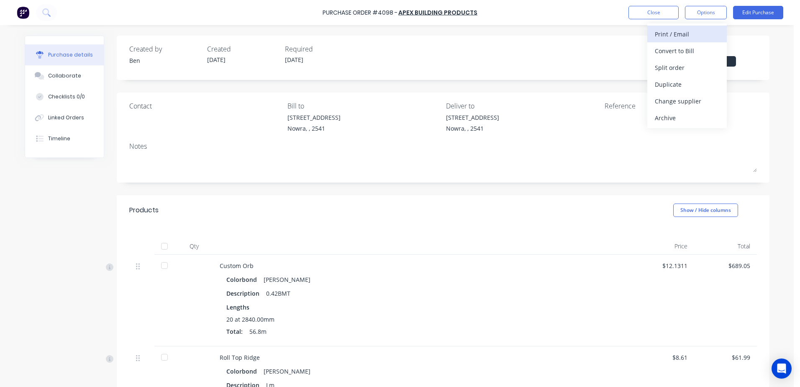
click at [690, 32] on div "Print / Email" at bounding box center [687, 34] width 64 height 12
click at [689, 53] on div "With pricing" at bounding box center [687, 51] width 64 height 12
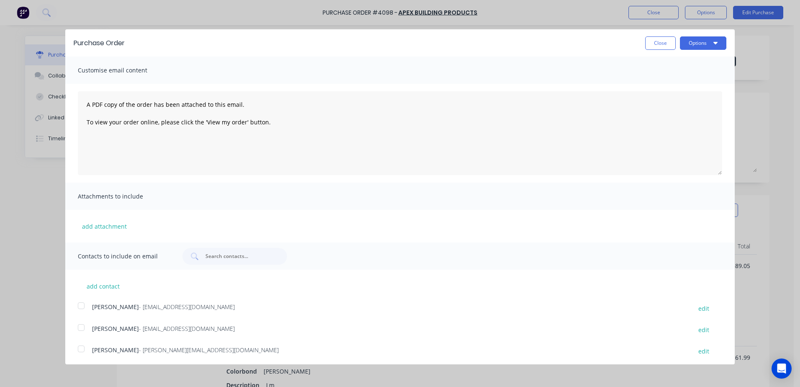
scroll to position [153, 0]
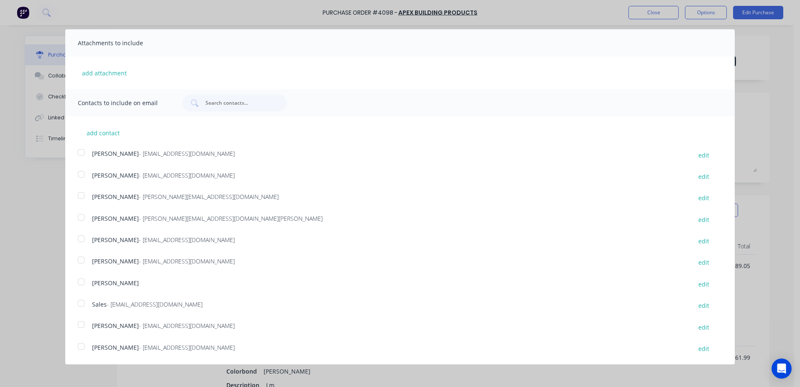
click at [81, 305] on div at bounding box center [81, 303] width 17 height 17
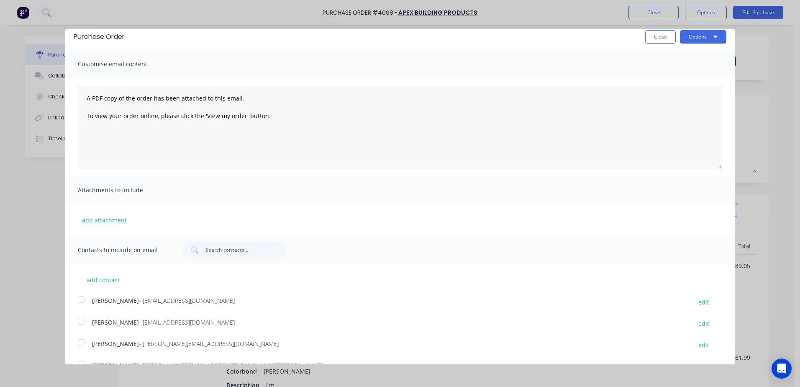
scroll to position [0, 0]
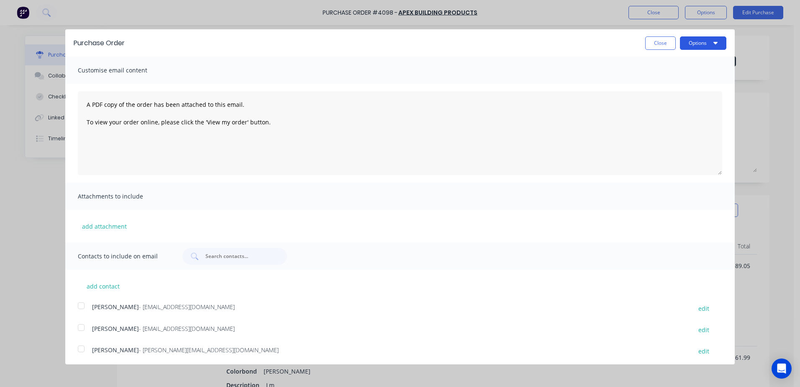
click at [699, 40] on button "Options" at bounding box center [703, 42] width 46 height 13
click at [670, 75] on div "Email" at bounding box center [686, 81] width 64 height 12
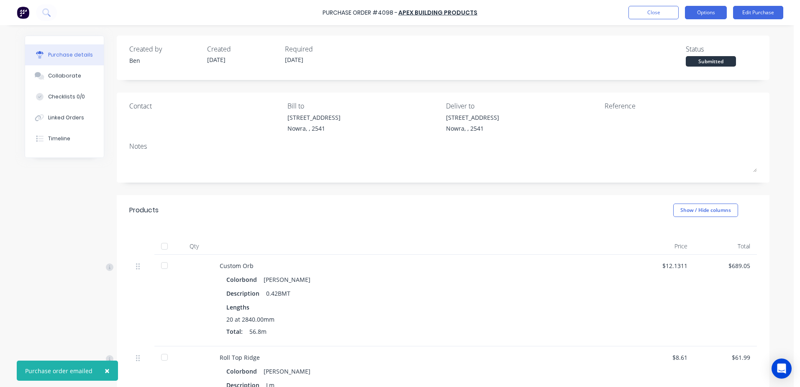
click at [711, 12] on button "Options" at bounding box center [706, 12] width 42 height 13
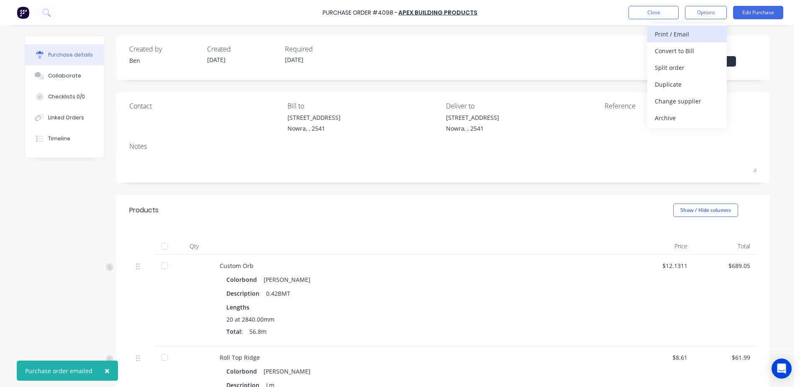
click at [694, 32] on div "Print / Email" at bounding box center [687, 34] width 64 height 12
click at [691, 52] on div "With pricing" at bounding box center [687, 51] width 64 height 12
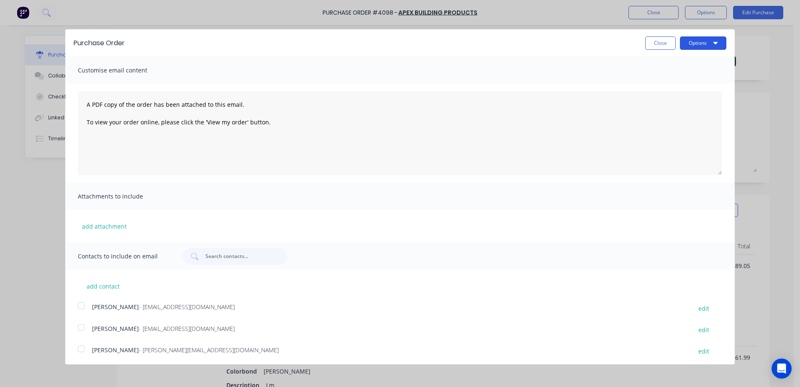
click at [704, 42] on button "Options" at bounding box center [703, 42] width 46 height 13
click at [670, 67] on div "Print" at bounding box center [686, 64] width 64 height 12
click at [645, 41] on button "Close" at bounding box center [660, 42] width 31 height 13
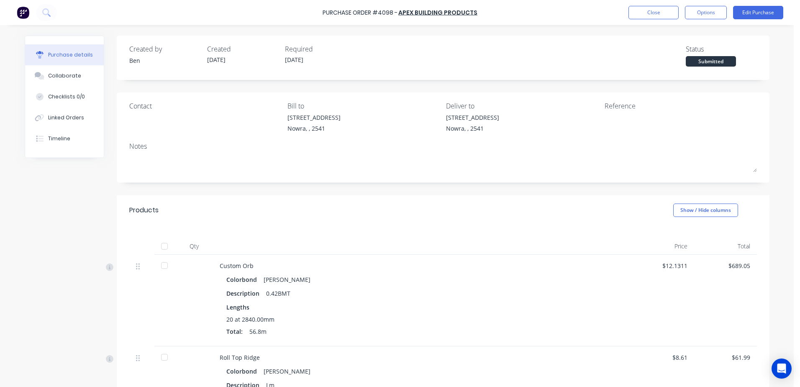
click at [61, 52] on div "Purchase details" at bounding box center [70, 55] width 45 height 8
click at [668, 10] on button "Close" at bounding box center [653, 12] width 50 height 13
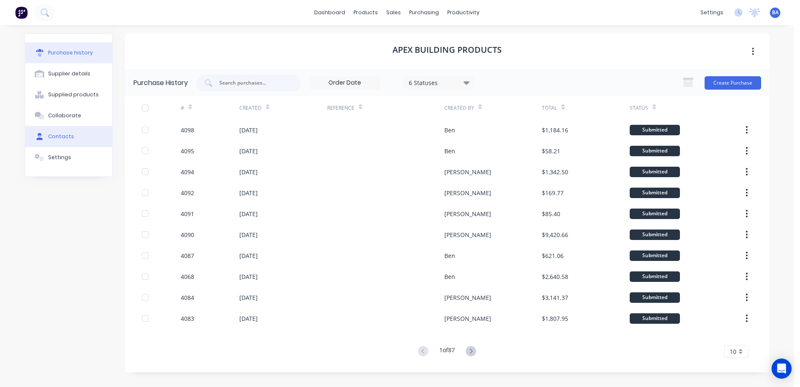
click at [75, 142] on button "Contacts" at bounding box center [68, 136] width 87 height 21
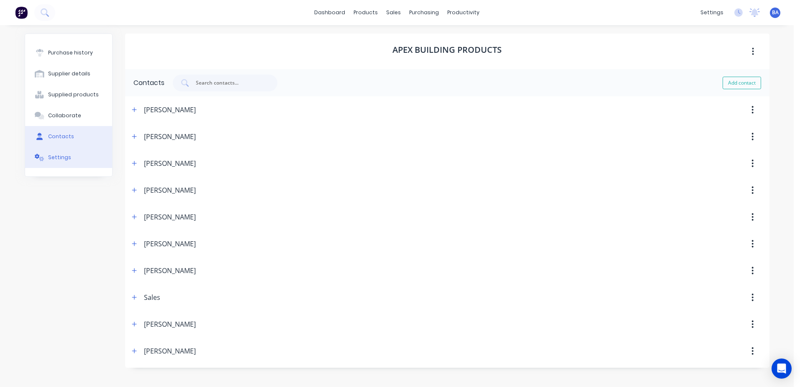
click at [61, 155] on div "Settings" at bounding box center [59, 158] width 23 height 8
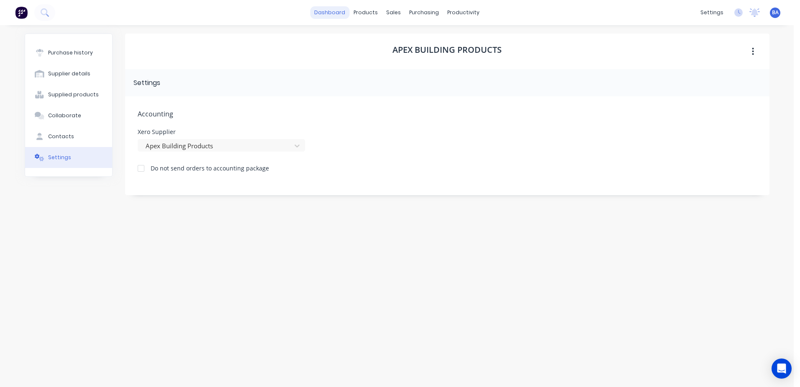
click at [338, 10] on link "dashboard" at bounding box center [329, 12] width 39 height 13
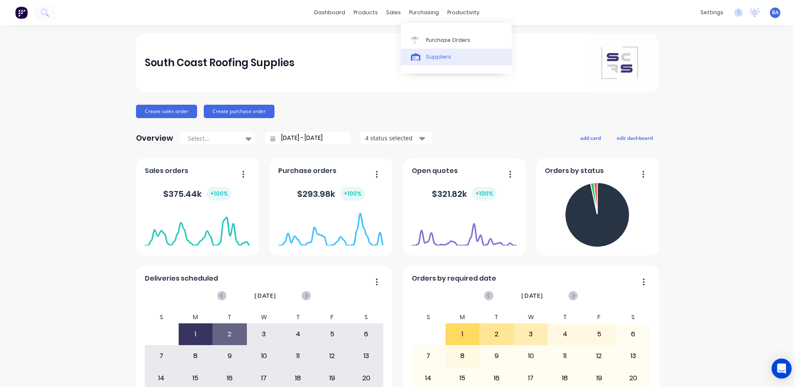
click at [422, 65] on link "Suppliers" at bounding box center [456, 57] width 111 height 17
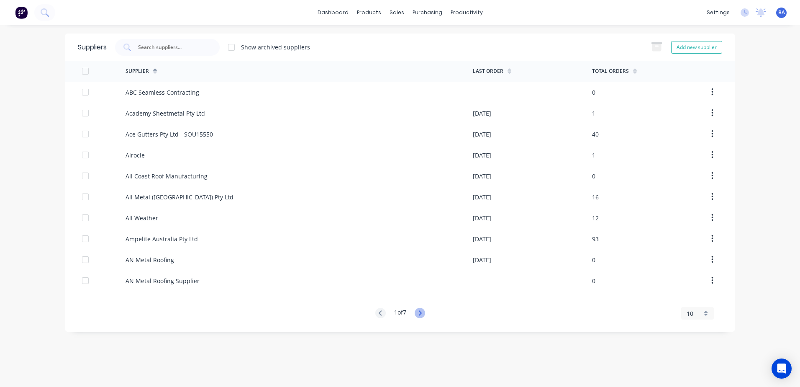
click at [420, 313] on icon at bounding box center [420, 312] width 10 height 10
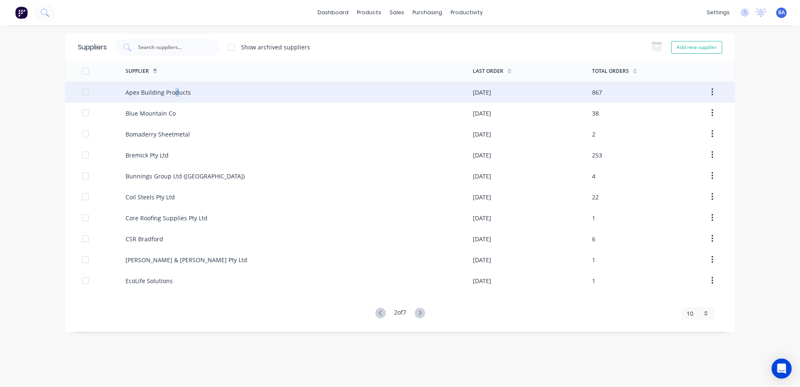
click at [176, 90] on div "Apex Building Products" at bounding box center [158, 92] width 65 height 9
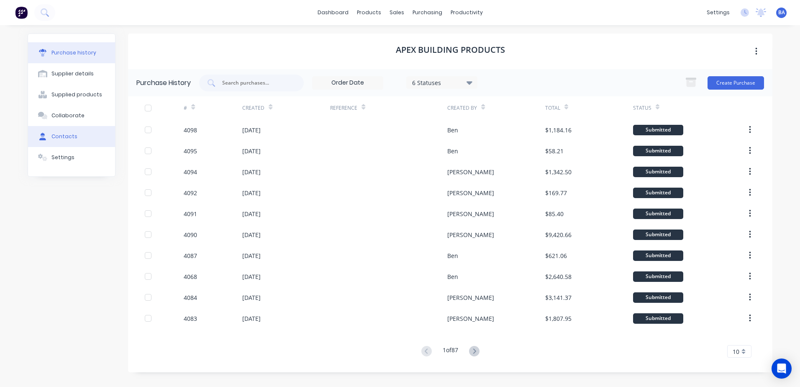
click at [83, 135] on button "Contacts" at bounding box center [71, 136] width 87 height 21
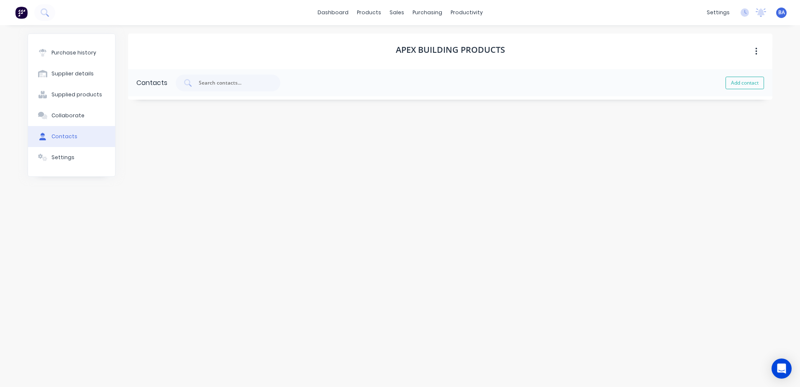
select select "AU"
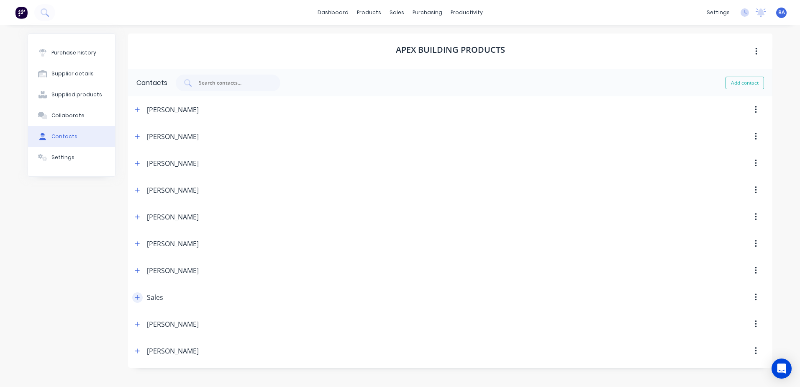
click at [137, 298] on icon "button" at bounding box center [137, 297] width 5 height 5
click at [333, 14] on link "dashboard" at bounding box center [332, 12] width 39 height 13
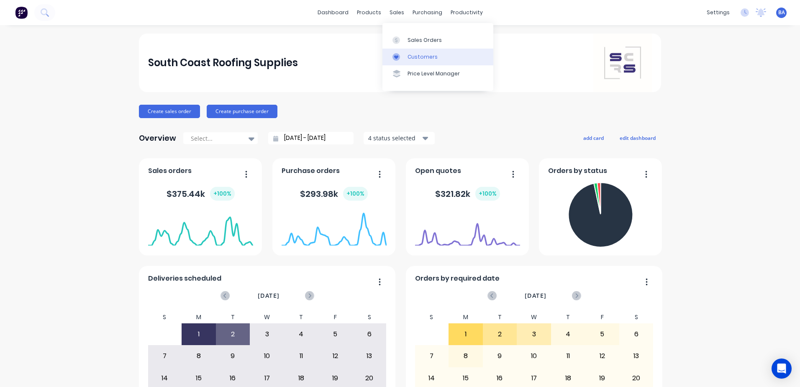
click at [420, 55] on div "Customers" at bounding box center [422, 57] width 30 height 8
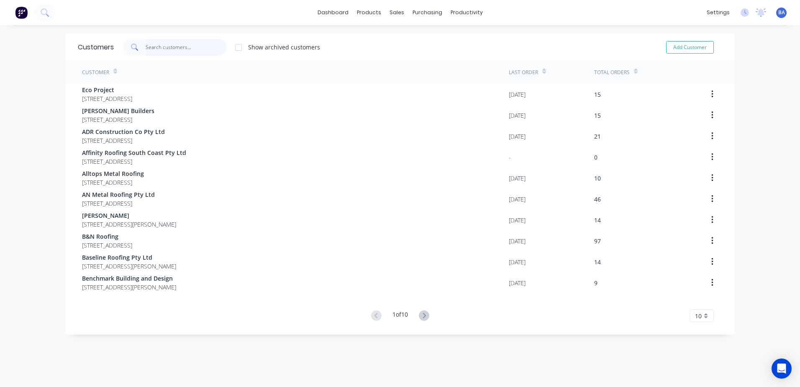
click at [201, 47] on input "text" at bounding box center [187, 47] width 82 height 17
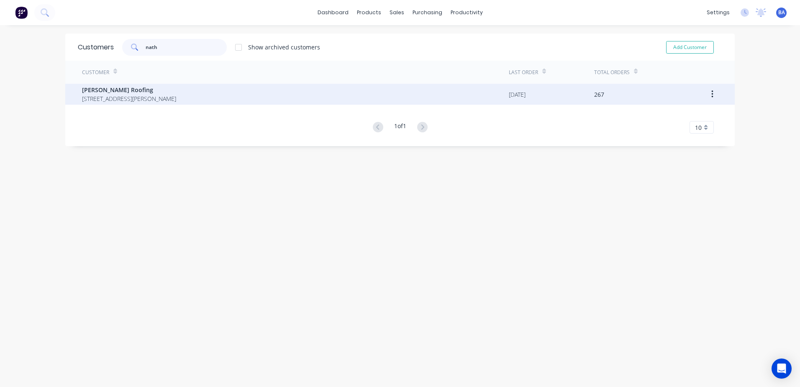
type input "nath"
click at [176, 92] on span "[PERSON_NAME] Roofing" at bounding box center [129, 89] width 94 height 9
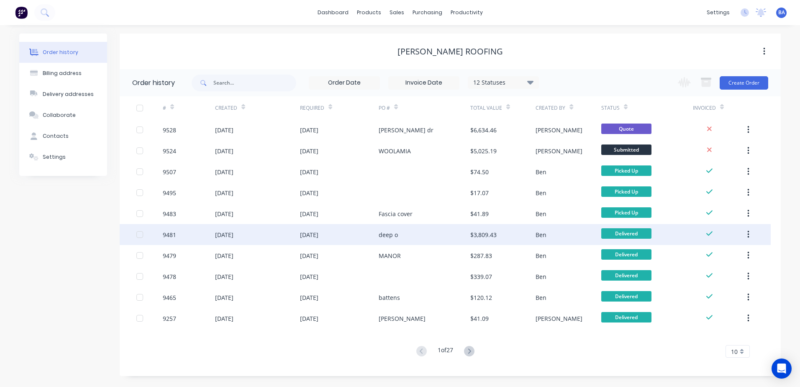
click at [430, 238] on div "deep o" at bounding box center [425, 234] width 92 height 21
